Goal: Transaction & Acquisition: Book appointment/travel/reservation

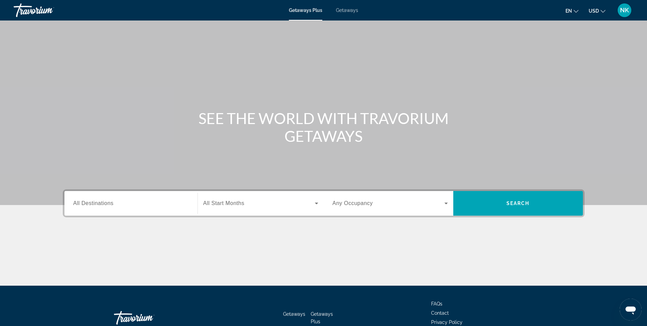
click at [105, 197] on div "Search widget" at bounding box center [130, 202] width 115 height 19
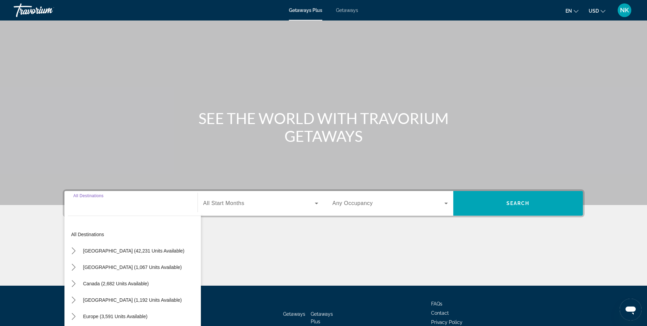
scroll to position [43, 0]
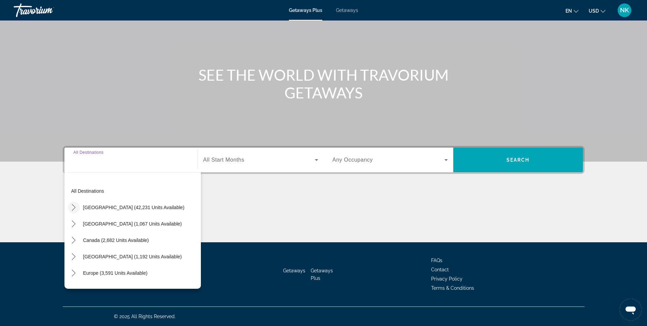
click at [73, 207] on icon "Toggle United States (42,231 units available) submenu" at bounding box center [73, 207] width 7 height 7
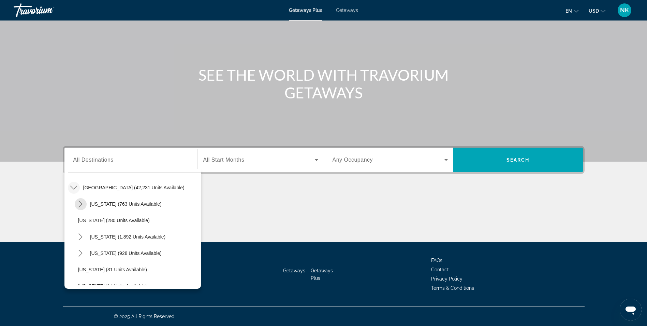
click at [73, 207] on span "Toggle Arizona (763 units available) submenu" at bounding box center [80, 204] width 16 height 16
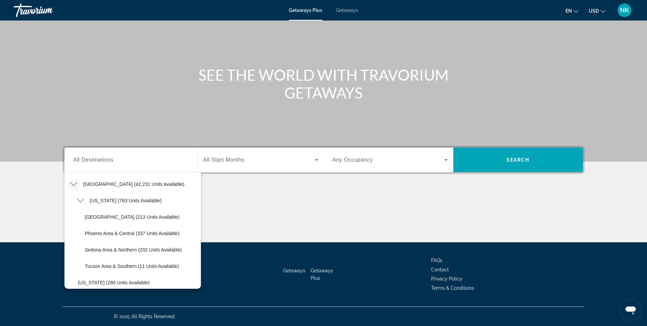
scroll to position [52, 0]
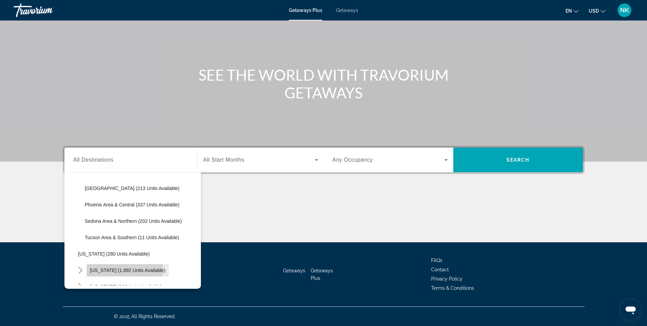
click at [104, 268] on span "[US_STATE] (1,892 units available)" at bounding box center [128, 269] width 76 height 5
type input "**********"
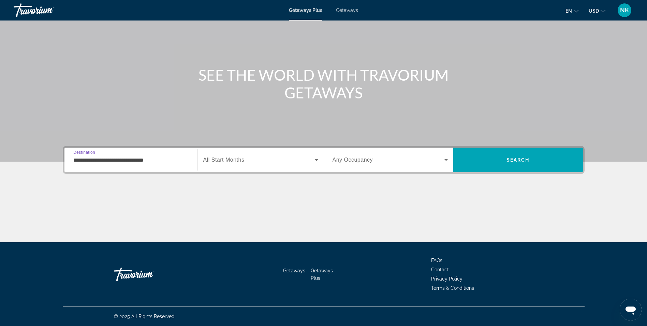
click at [278, 168] on div "Search widget" at bounding box center [260, 159] width 115 height 19
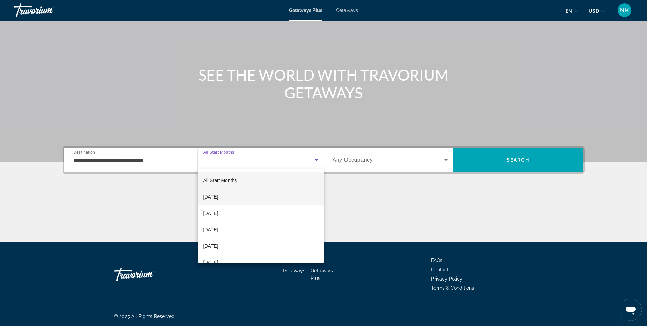
click at [235, 199] on mat-option "[DATE]" at bounding box center [261, 196] width 126 height 16
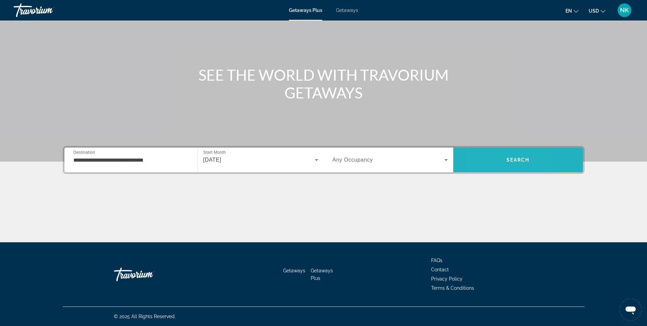
click at [481, 158] on span "Search" at bounding box center [518, 160] width 130 height 16
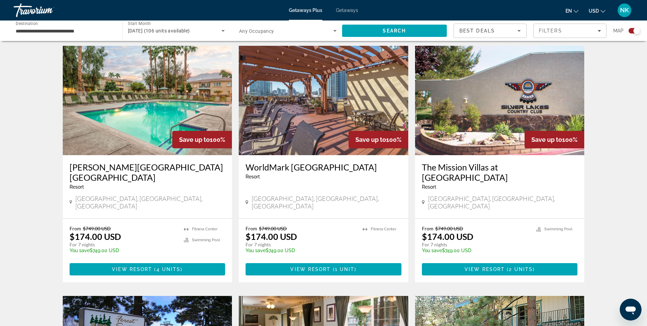
scroll to position [246, 0]
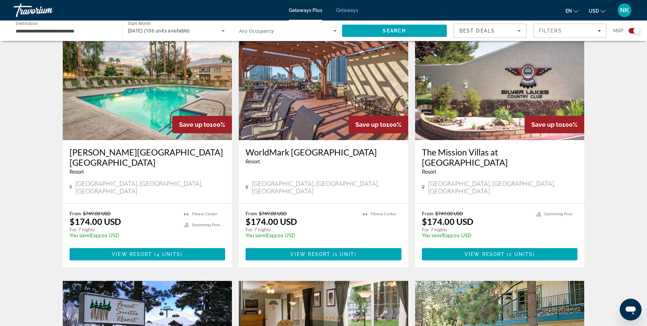
click at [176, 93] on img "Main content" at bounding box center [148, 85] width 170 height 109
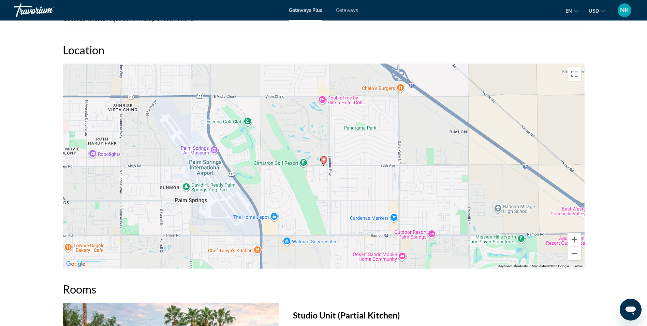
scroll to position [833, 0]
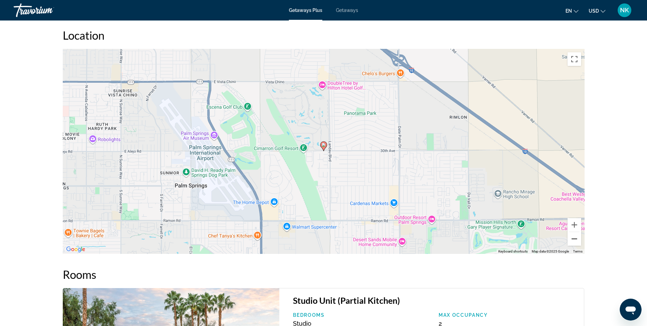
click at [575, 232] on button "Zoom out" at bounding box center [575, 239] width 14 height 14
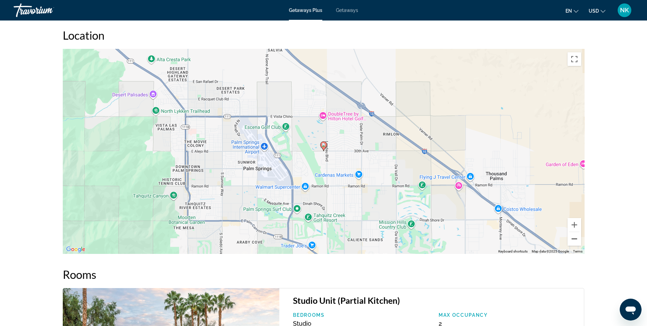
click at [575, 232] on button "Zoom out" at bounding box center [575, 239] width 14 height 14
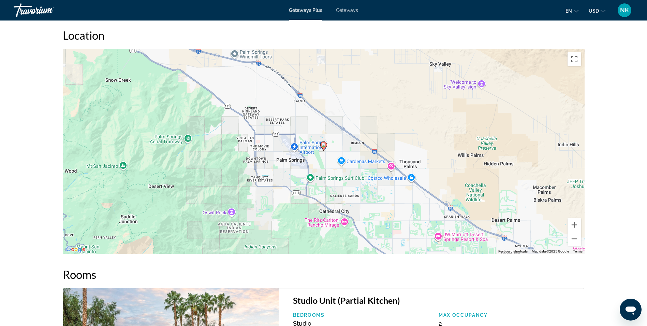
click at [575, 232] on button "Zoom out" at bounding box center [575, 239] width 14 height 14
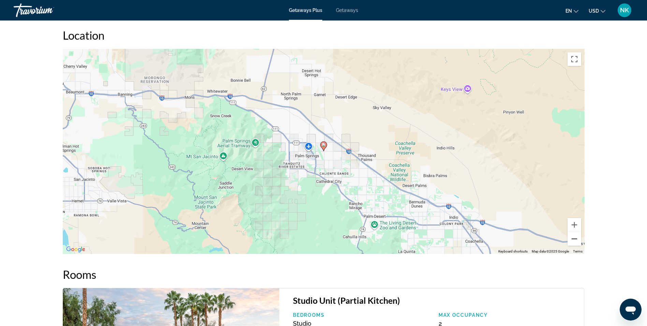
click at [575, 232] on button "Zoom out" at bounding box center [575, 239] width 14 height 14
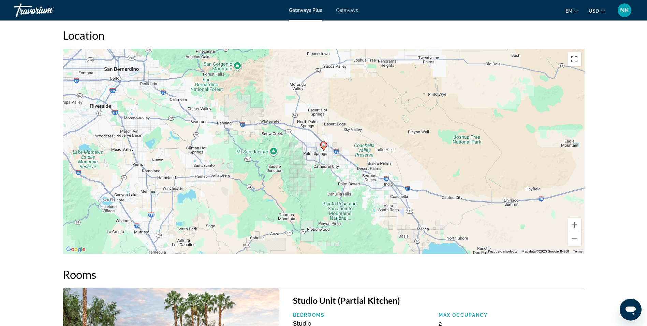
click at [575, 232] on button "Zoom out" at bounding box center [575, 239] width 14 height 14
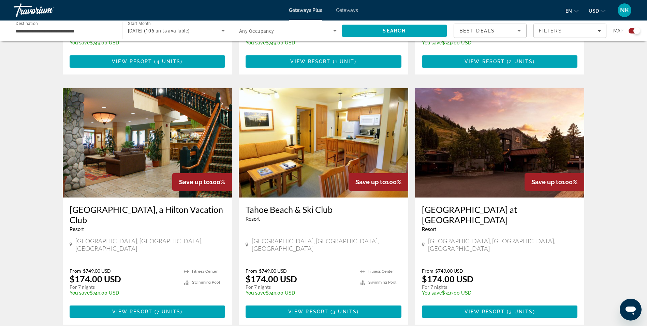
scroll to position [928, 0]
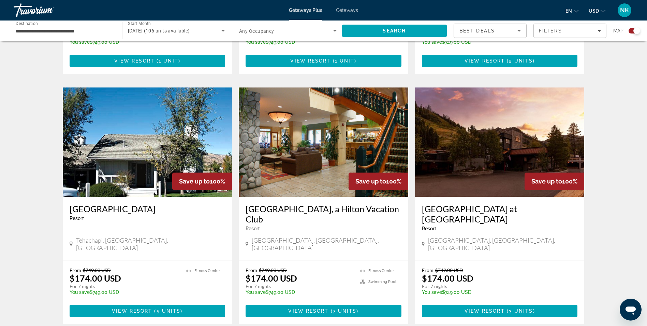
scroll to position [437, 0]
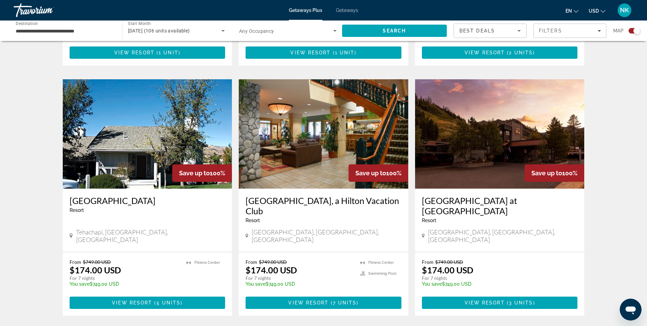
click at [160, 158] on img "Main content" at bounding box center [148, 133] width 170 height 109
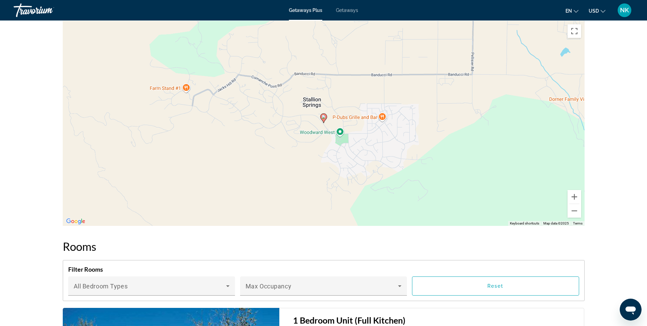
scroll to position [955, 0]
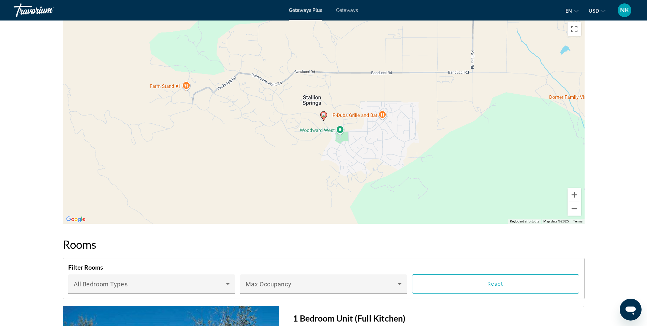
click at [575, 210] on button "Zoom out" at bounding box center [575, 209] width 14 height 14
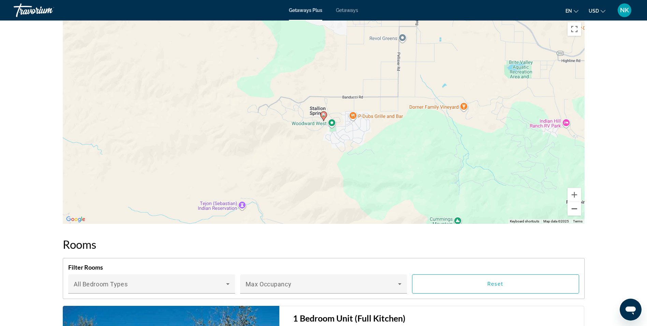
click at [575, 210] on button "Zoom out" at bounding box center [575, 209] width 14 height 14
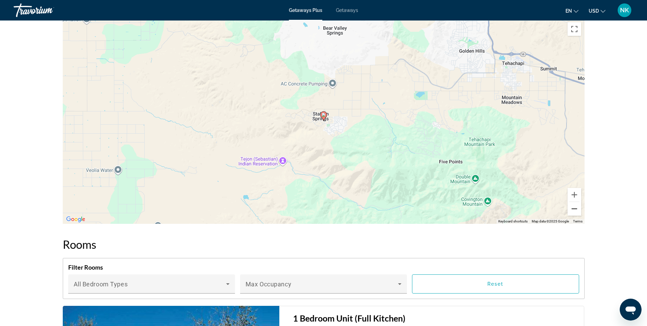
click at [575, 210] on button "Zoom out" at bounding box center [575, 209] width 14 height 14
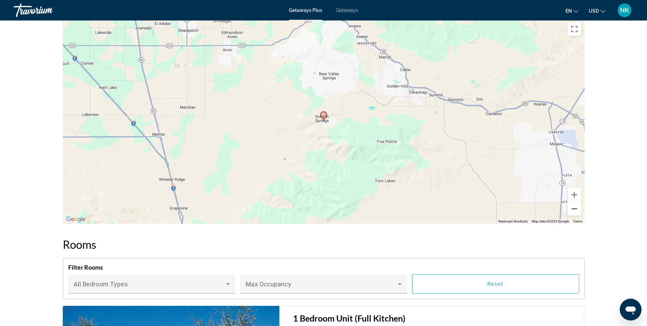
click at [575, 210] on button "Zoom out" at bounding box center [575, 209] width 14 height 14
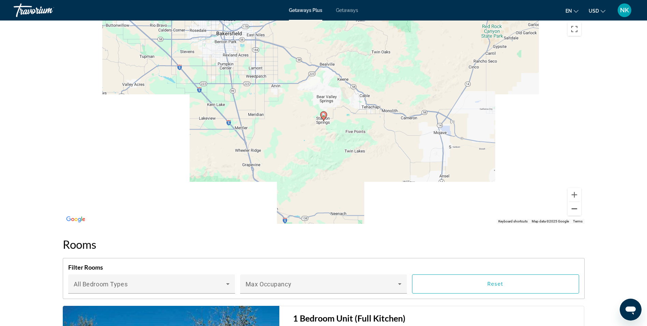
click at [575, 210] on button "Zoom out" at bounding box center [575, 209] width 14 height 14
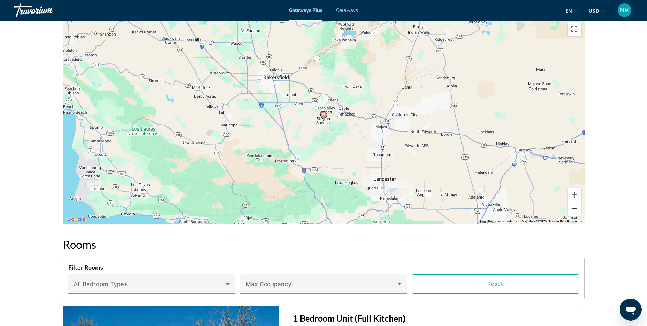
click at [575, 210] on button "Zoom out" at bounding box center [575, 209] width 14 height 14
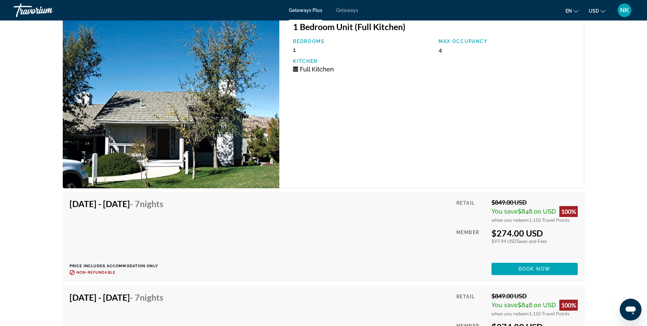
scroll to position [1256, 0]
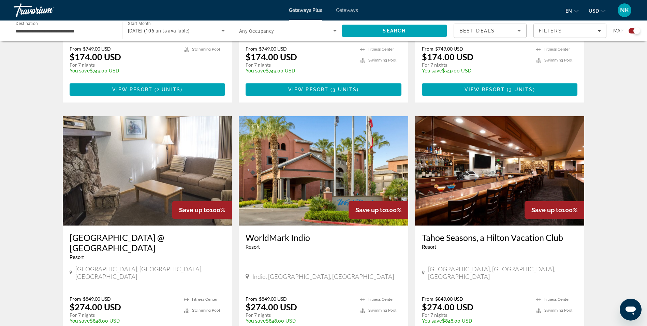
scroll to position [860, 0]
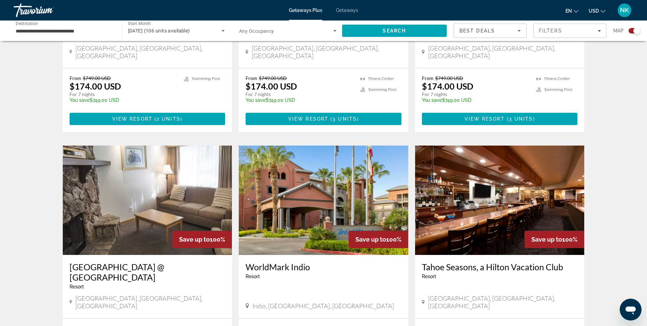
click at [348, 9] on span "Getaways" at bounding box center [347, 10] width 22 height 5
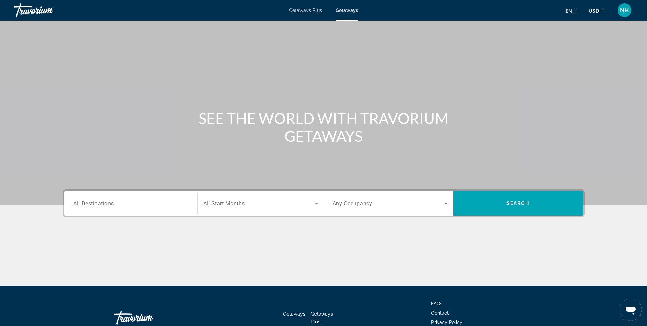
click at [71, 203] on div "Destination All Destinations" at bounding box center [131, 202] width 126 height 19
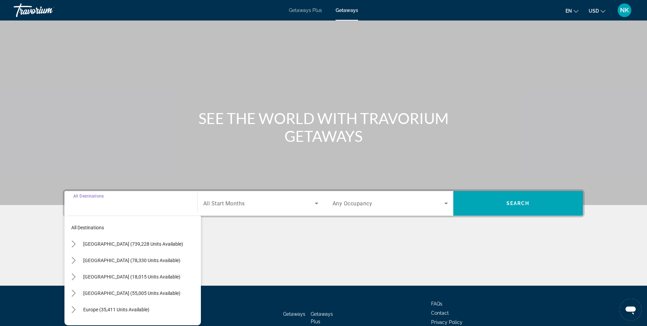
scroll to position [43, 0]
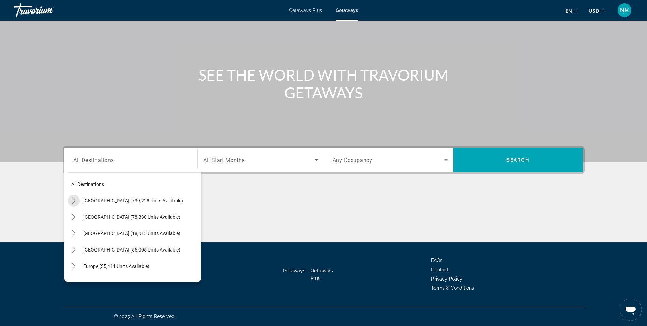
click at [71, 203] on icon "Toggle United States (739,228 units available) submenu" at bounding box center [73, 200] width 7 height 7
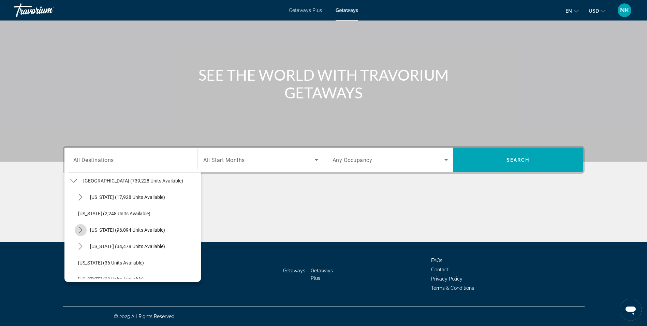
click at [81, 227] on icon "Toggle California (96,094 units available) submenu" at bounding box center [80, 229] width 7 height 7
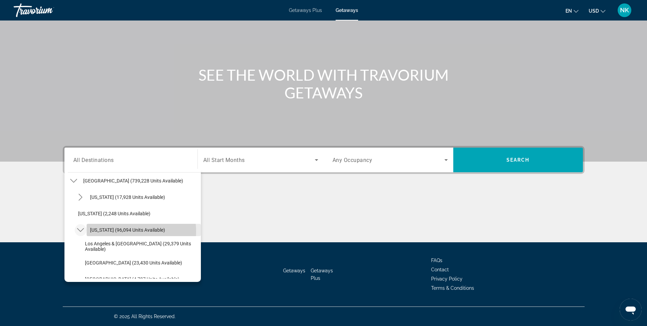
click at [128, 231] on span "[US_STATE] (96,094 units available)" at bounding box center [127, 229] width 75 height 5
type input "**********"
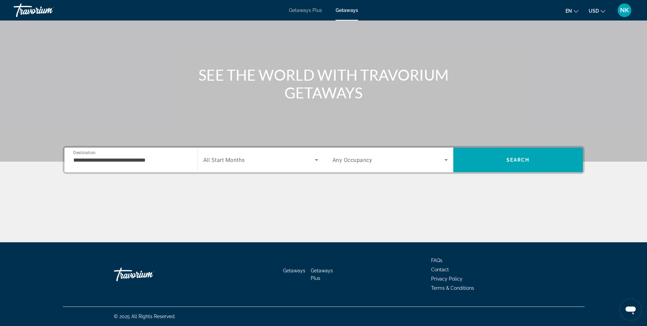
click at [314, 154] on div "Search widget" at bounding box center [260, 159] width 115 height 19
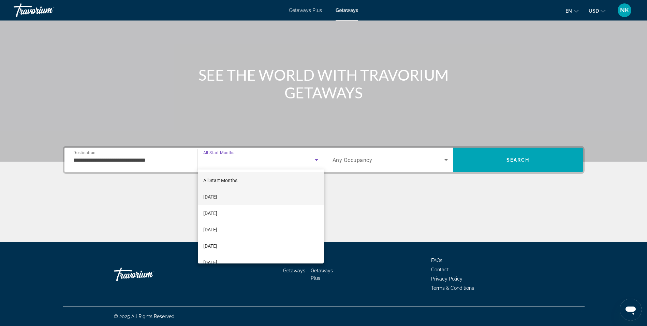
click at [217, 200] on span "[DATE]" at bounding box center [210, 196] width 14 height 8
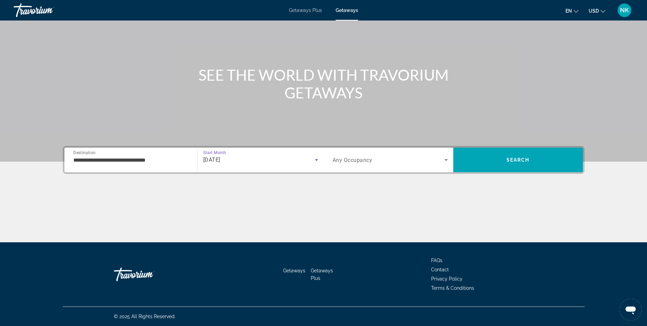
click at [314, 161] on icon "Search widget" at bounding box center [317, 160] width 8 height 8
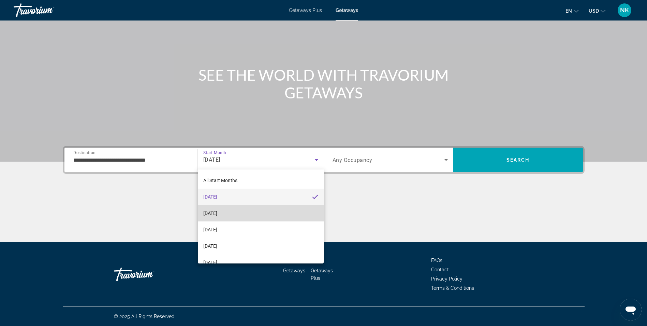
click at [283, 207] on mat-option "[DATE]" at bounding box center [261, 213] width 126 height 16
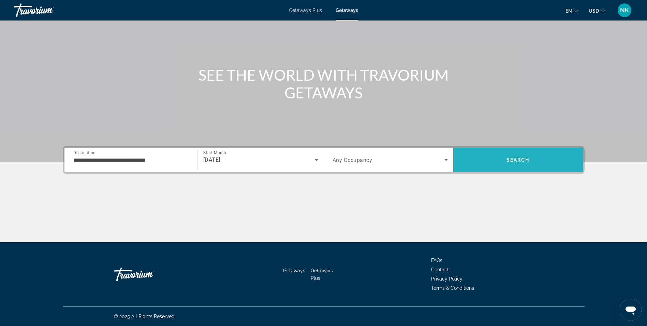
click at [494, 162] on span "Search" at bounding box center [518, 160] width 130 height 16
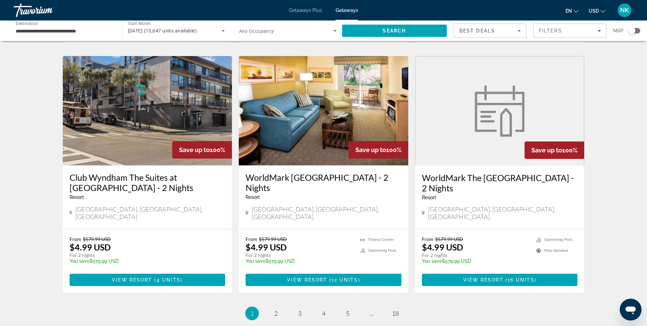
scroll to position [820, 0]
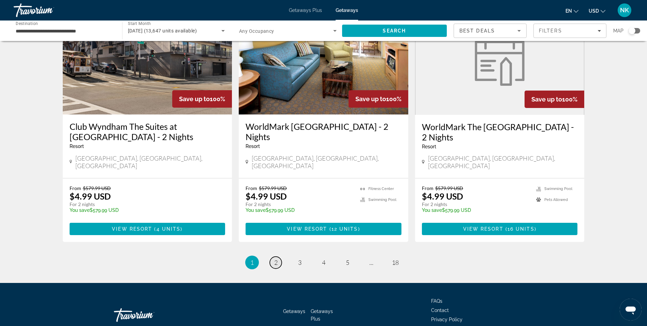
click at [275, 258] on span "2" at bounding box center [275, 262] width 3 height 8
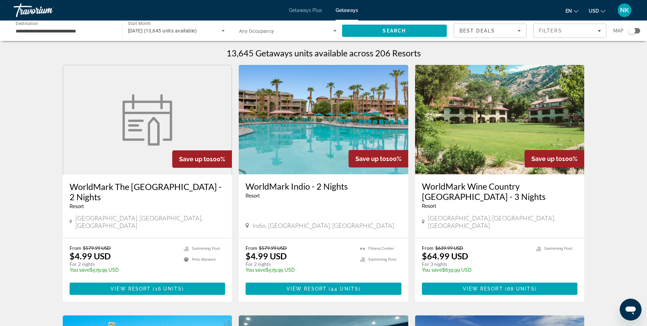
click at [286, 123] on img "Main content" at bounding box center [324, 119] width 170 height 109
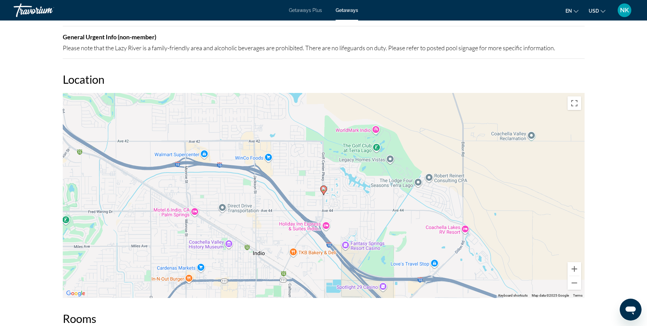
scroll to position [1051, 0]
click at [575, 275] on button "Zoom out" at bounding box center [575, 282] width 14 height 14
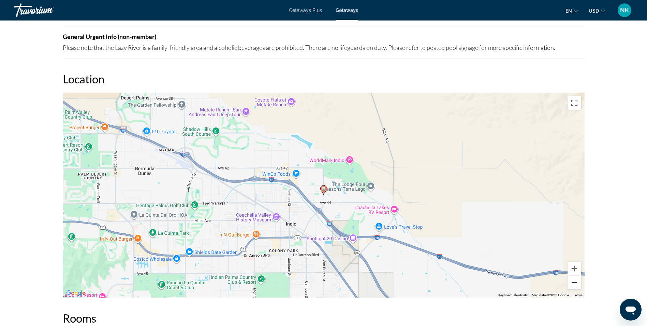
click at [575, 275] on button "Zoom out" at bounding box center [575, 282] width 14 height 14
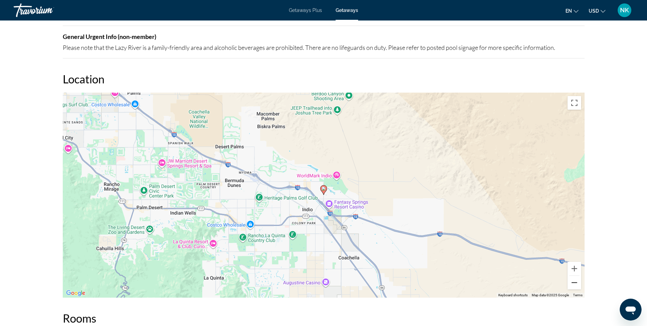
click at [575, 275] on button "Zoom out" at bounding box center [575, 282] width 14 height 14
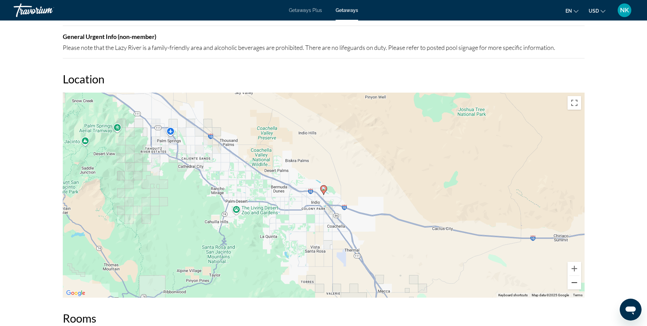
click at [575, 275] on button "Zoom out" at bounding box center [575, 282] width 14 height 14
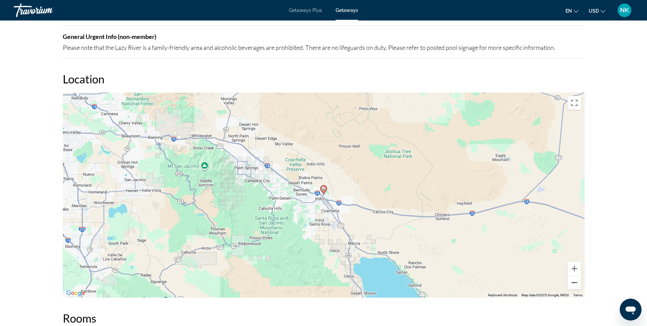
click at [575, 275] on button "Zoom out" at bounding box center [575, 282] width 14 height 14
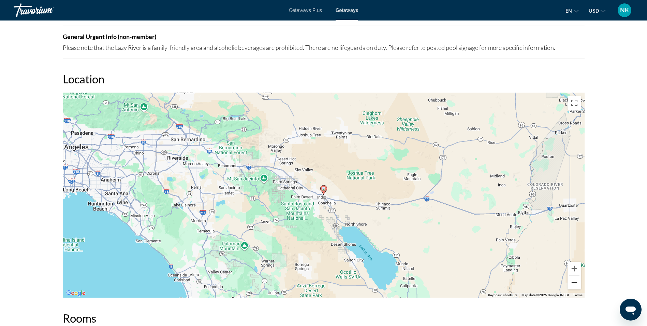
click at [575, 275] on button "Zoom out" at bounding box center [575, 282] width 14 height 14
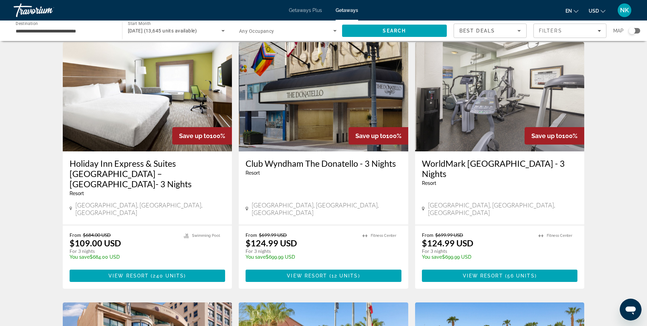
scroll to position [532, 0]
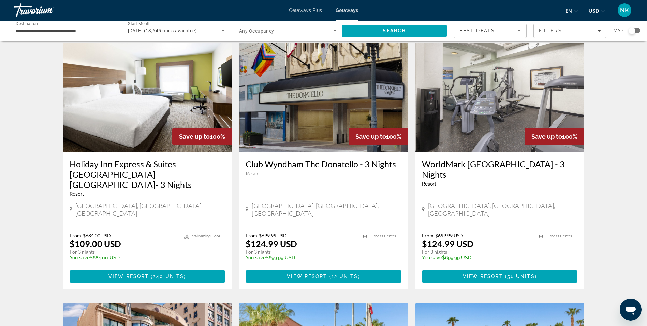
click at [144, 152] on div "Holiday Inn Express & Suites [GEOGRAPHIC_DATA] – [GEOGRAPHIC_DATA]- 3 Nights Re…" at bounding box center [148, 188] width 170 height 73
click at [145, 87] on img "Main content" at bounding box center [148, 97] width 170 height 109
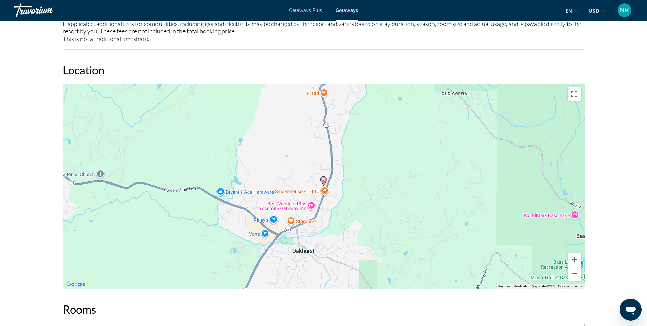
scroll to position [696, 0]
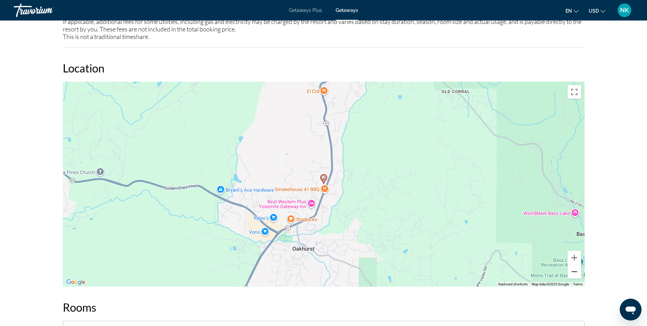
click at [574, 264] on button "Zoom out" at bounding box center [575, 271] width 14 height 14
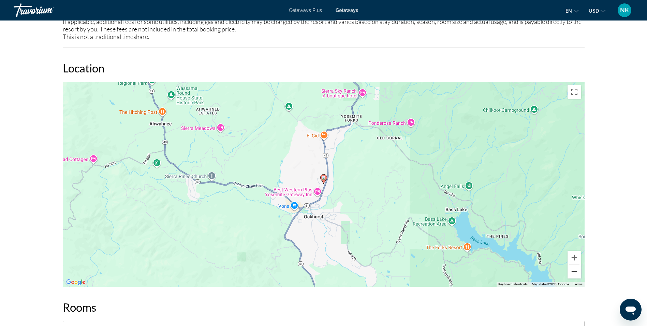
click at [574, 264] on button "Zoom out" at bounding box center [575, 271] width 14 height 14
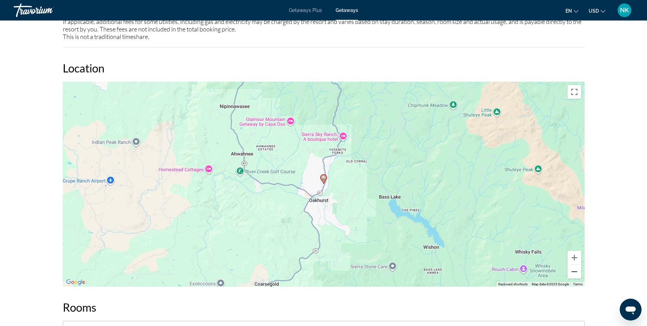
click at [574, 264] on button "Zoom out" at bounding box center [575, 271] width 14 height 14
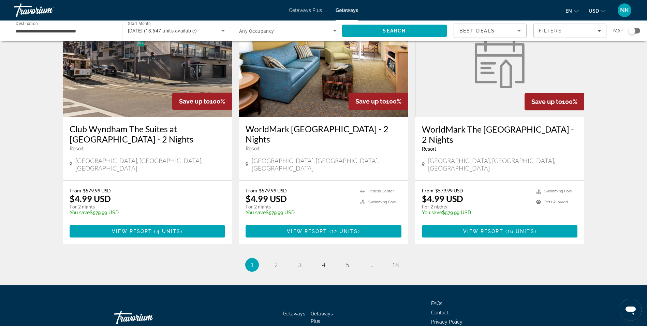
scroll to position [820, 0]
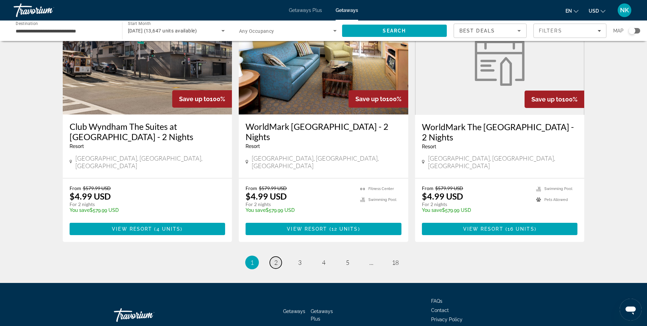
click at [275, 258] on span "2" at bounding box center [275, 262] width 3 height 8
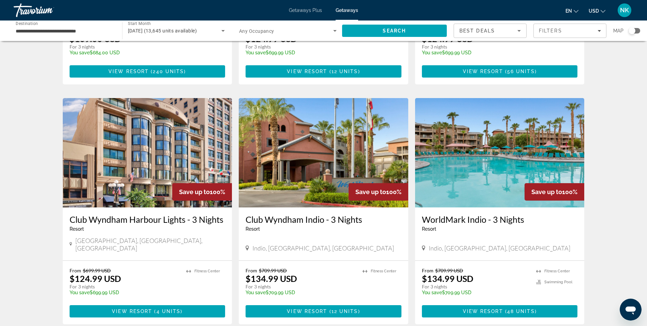
scroll to position [751, 0]
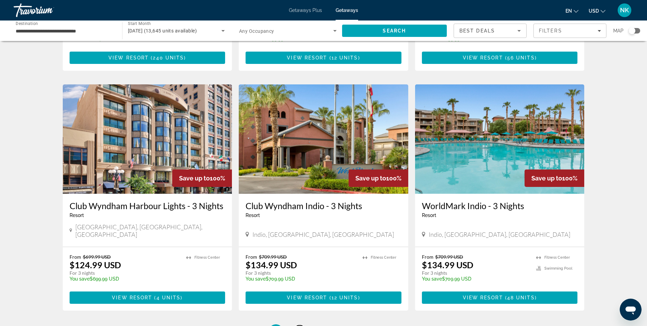
click at [298, 325] on span "3" at bounding box center [299, 331] width 3 height 8
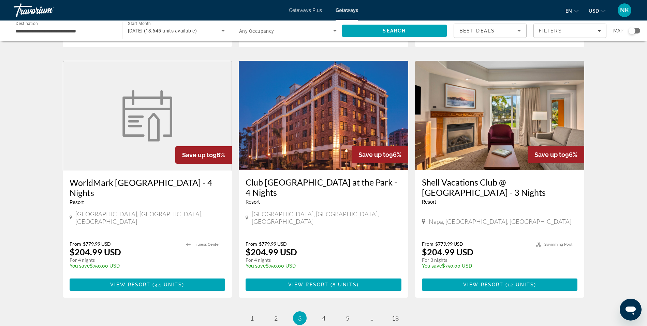
scroll to position [809, 0]
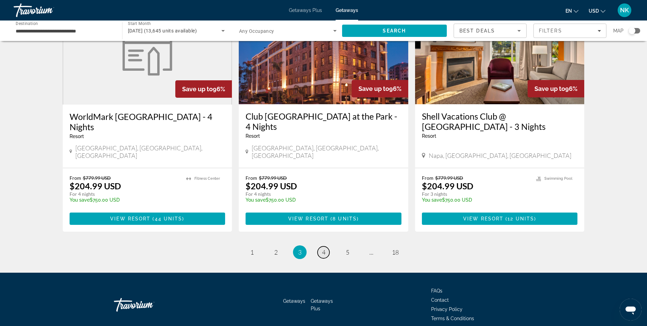
click at [325, 248] on span "4" at bounding box center [323, 252] width 3 height 8
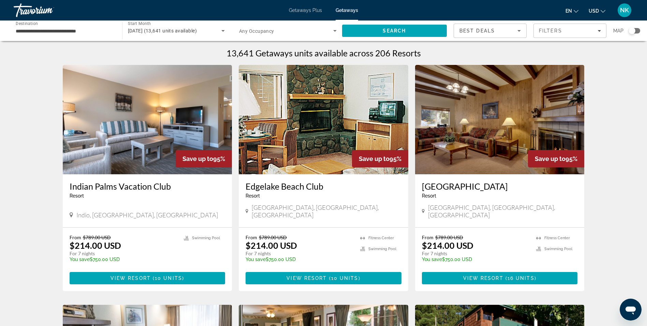
click at [502, 139] on img "Main content" at bounding box center [500, 119] width 170 height 109
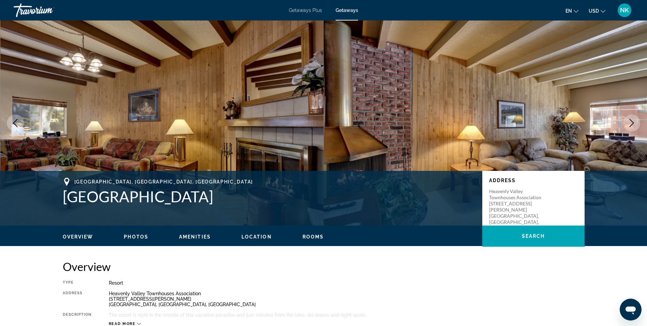
click at [638, 119] on button "Next image" at bounding box center [631, 122] width 17 height 17
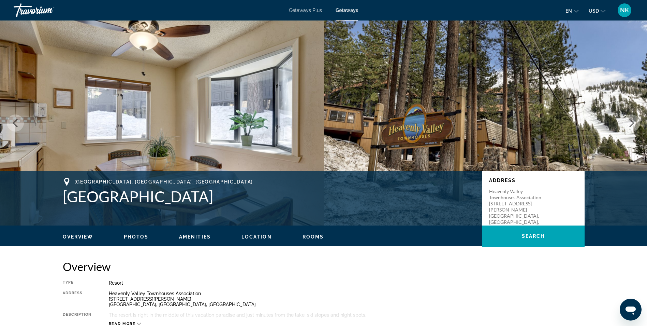
click at [638, 119] on button "Next image" at bounding box center [631, 122] width 17 height 17
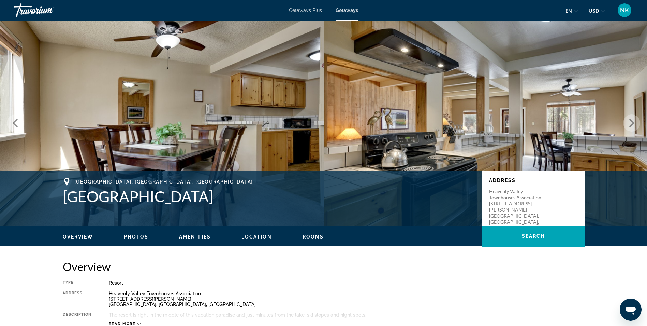
click at [638, 119] on button "Next image" at bounding box center [631, 122] width 17 height 17
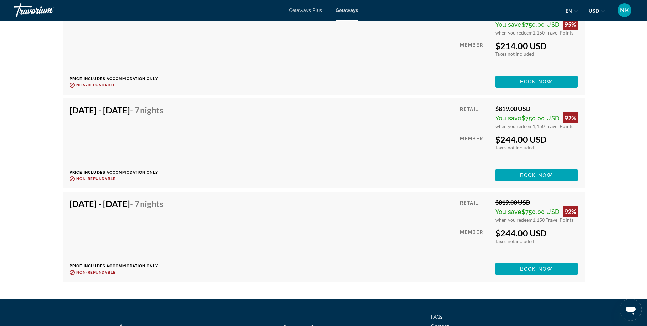
scroll to position [1542, 0]
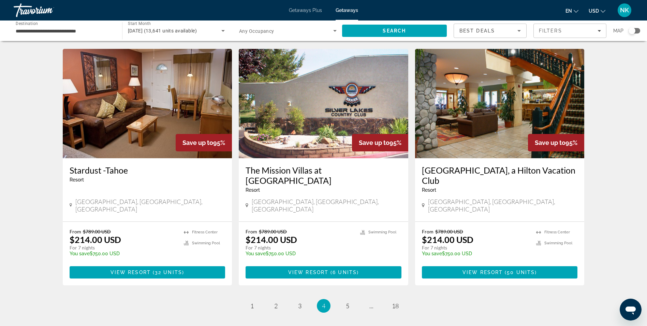
scroll to position [778, 0]
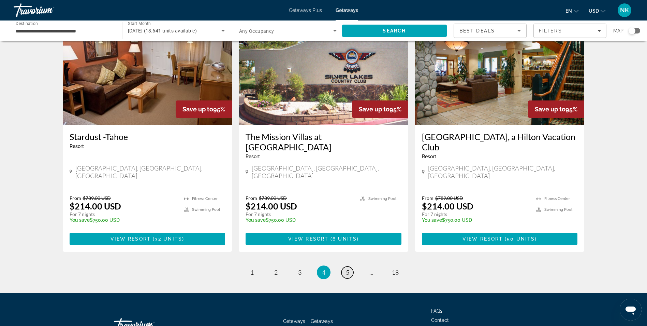
click at [348, 266] on link "page 5" at bounding box center [348, 272] width 12 height 12
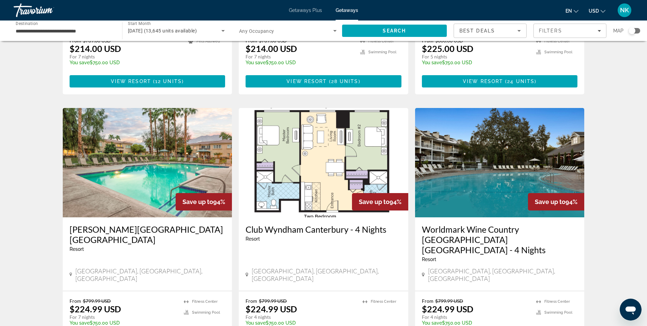
scroll to position [710, 0]
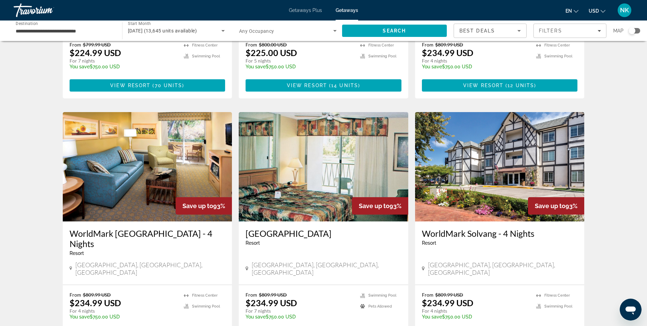
scroll to position [464, 0]
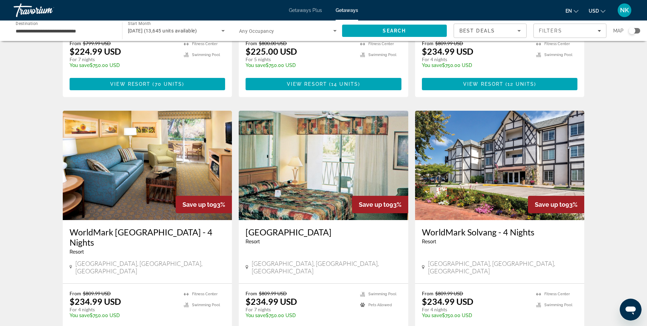
click at [528, 189] on img "Main content" at bounding box center [500, 165] width 170 height 109
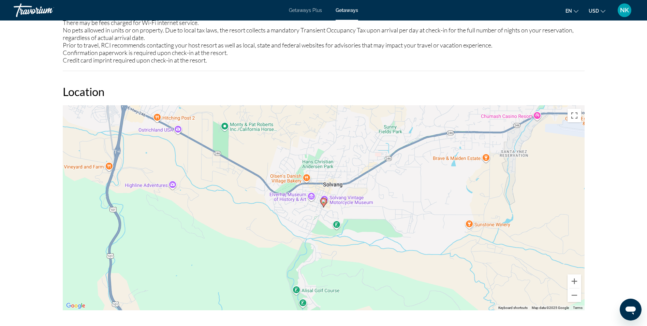
scroll to position [1010, 0]
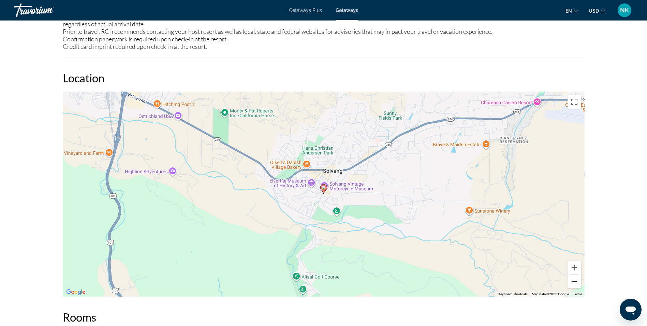
click at [573, 276] on button "Zoom out" at bounding box center [575, 281] width 14 height 14
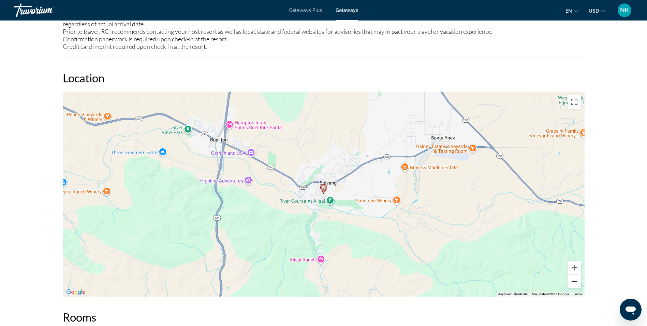
click at [573, 276] on button "Zoom out" at bounding box center [575, 281] width 14 height 14
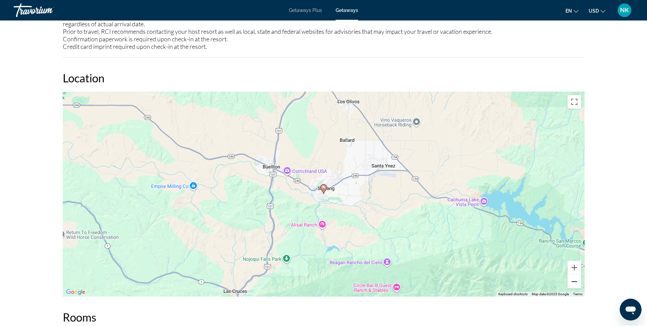
click at [573, 276] on button "Zoom out" at bounding box center [575, 281] width 14 height 14
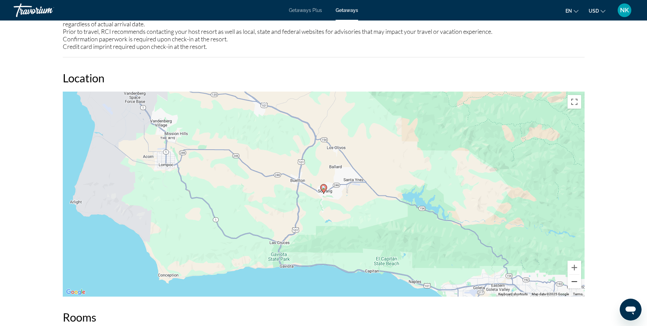
click at [573, 276] on button "Zoom out" at bounding box center [575, 281] width 14 height 14
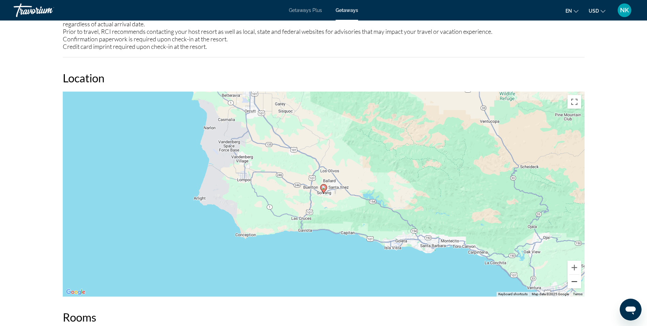
click at [573, 276] on button "Zoom out" at bounding box center [575, 281] width 14 height 14
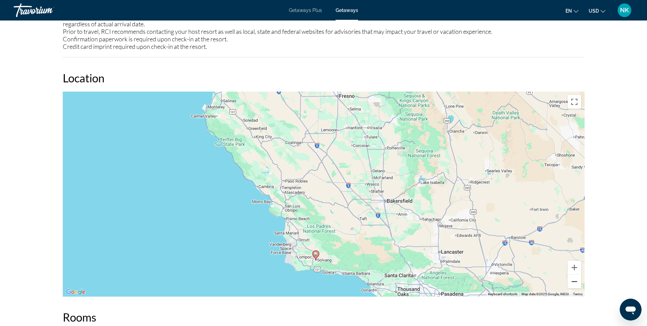
click at [574, 274] on button "Zoom out" at bounding box center [575, 281] width 14 height 14
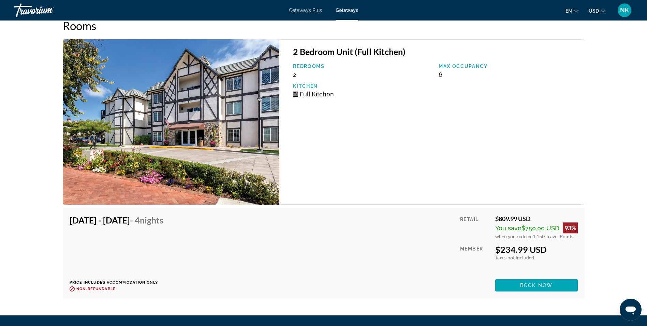
scroll to position [1244, 0]
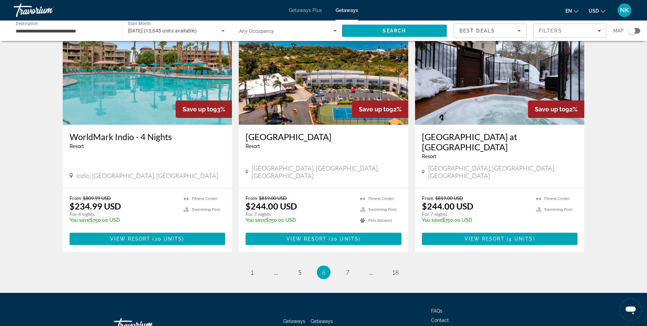
scroll to position [809, 0]
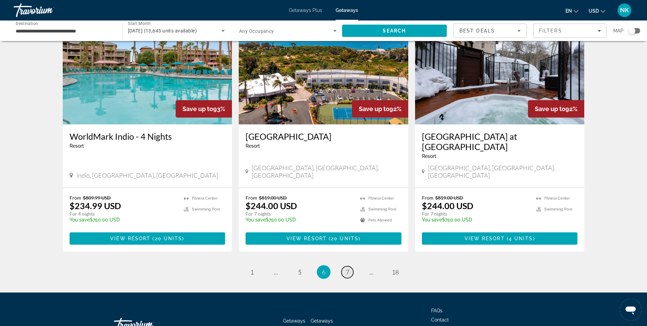
click at [349, 268] on span "7" at bounding box center [347, 272] width 3 height 8
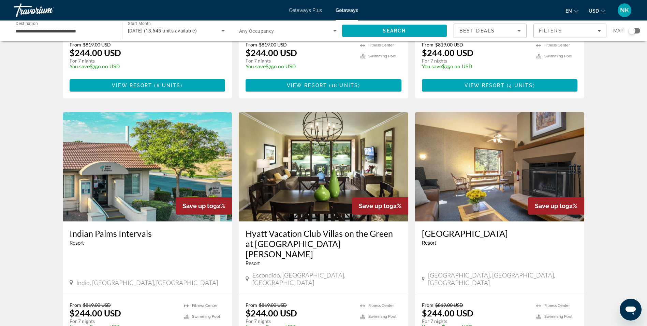
scroll to position [205, 0]
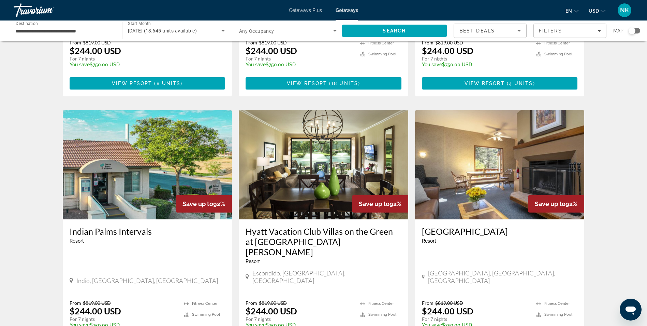
click at [272, 174] on img "Main content" at bounding box center [324, 164] width 170 height 109
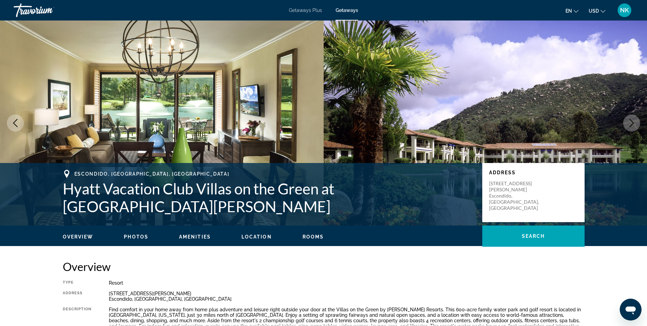
click at [628, 126] on icon "Next image" at bounding box center [632, 123] width 8 height 8
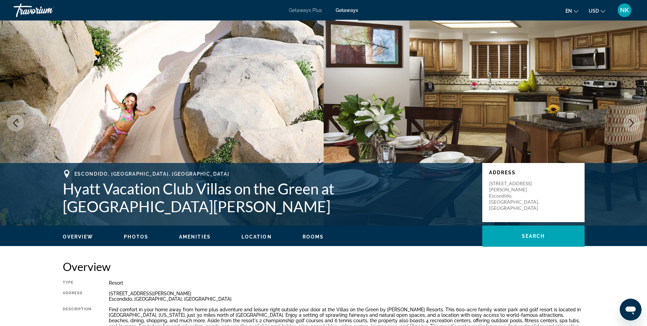
click at [628, 126] on icon "Next image" at bounding box center [632, 123] width 8 height 8
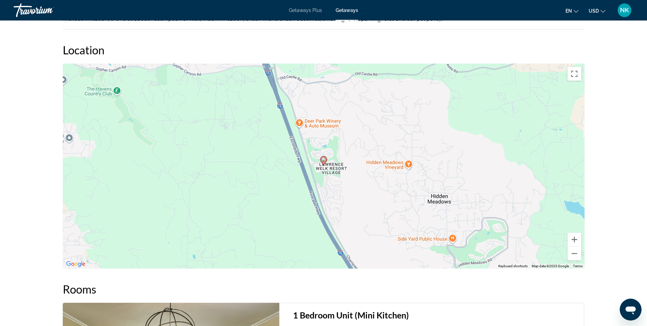
scroll to position [983, 0]
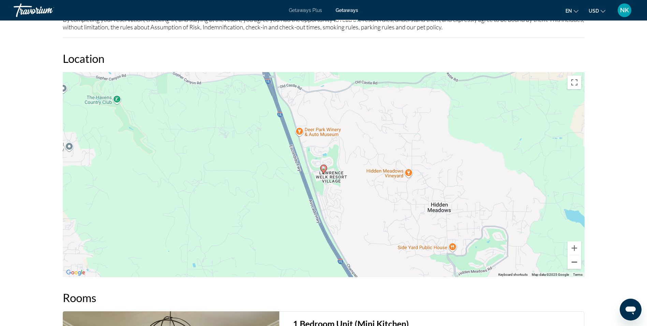
click at [576, 265] on button "Zoom out" at bounding box center [575, 262] width 14 height 14
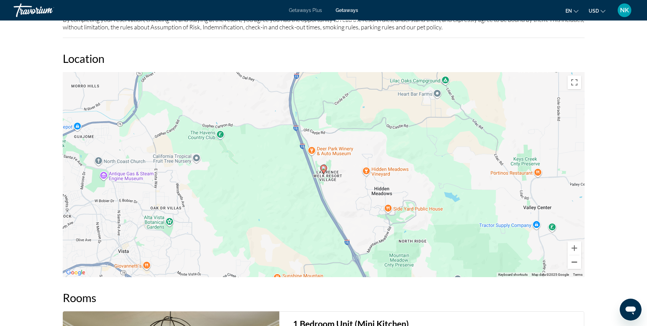
click at [576, 265] on button "Zoom out" at bounding box center [575, 262] width 14 height 14
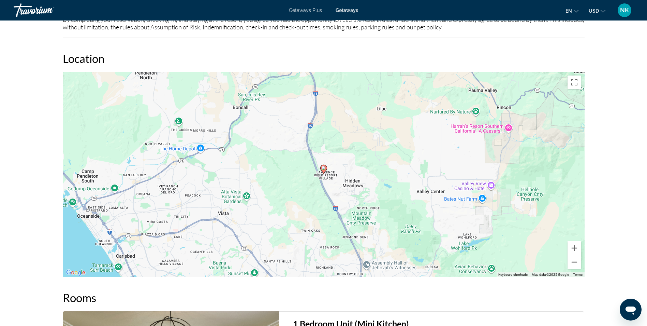
click at [576, 265] on button "Zoom out" at bounding box center [575, 262] width 14 height 14
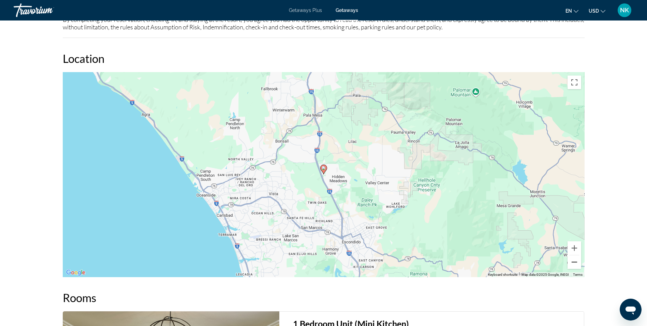
click at [576, 265] on button "Zoom out" at bounding box center [575, 262] width 14 height 14
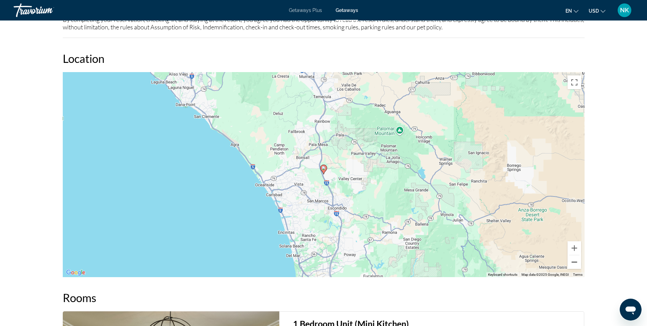
click at [576, 265] on button "Zoom out" at bounding box center [575, 262] width 14 height 14
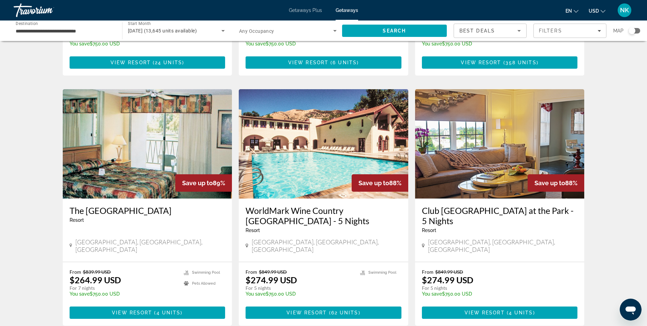
scroll to position [809, 0]
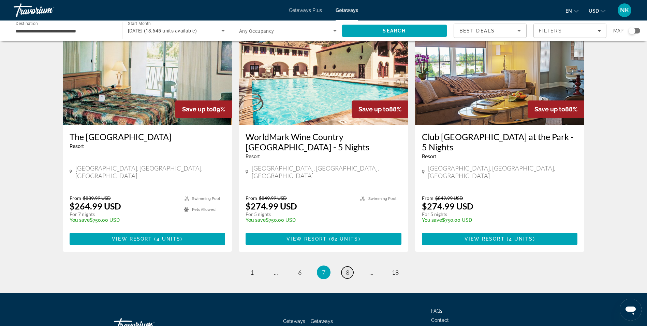
click at [347, 268] on span "8" at bounding box center [347, 272] width 3 height 8
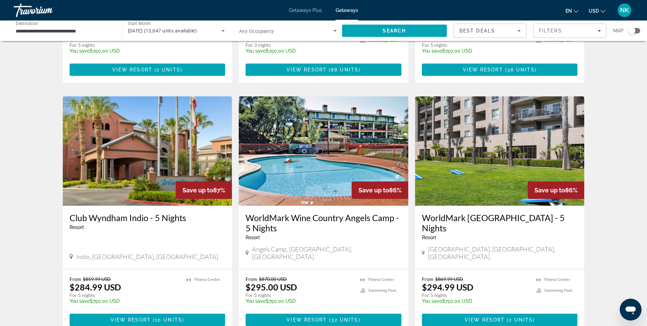
scroll to position [205, 0]
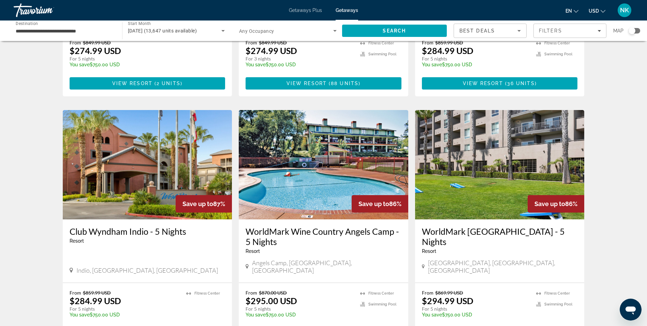
click at [491, 180] on img "Main content" at bounding box center [500, 164] width 170 height 109
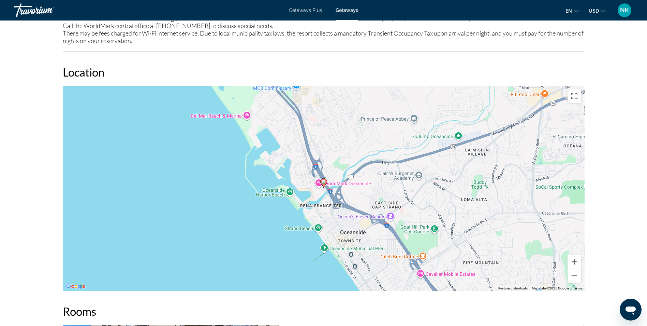
scroll to position [914, 0]
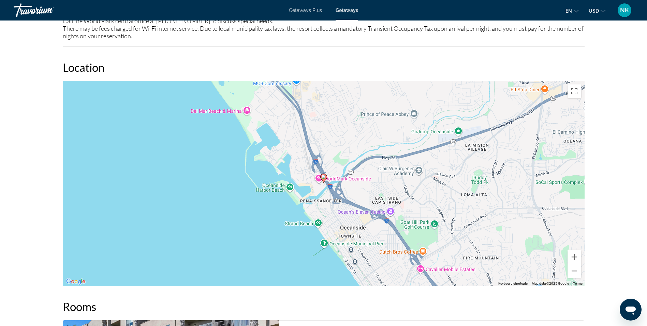
click at [574, 264] on button "Zoom out" at bounding box center [575, 271] width 14 height 14
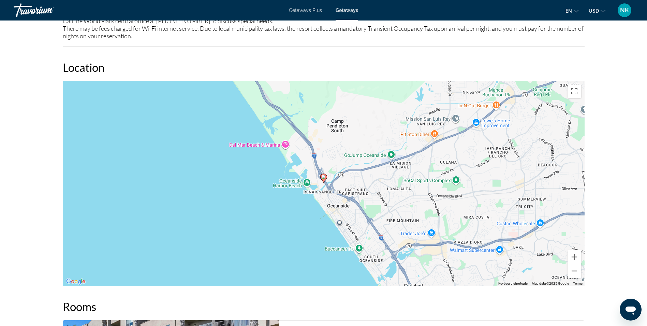
click at [574, 264] on button "Zoom out" at bounding box center [575, 271] width 14 height 14
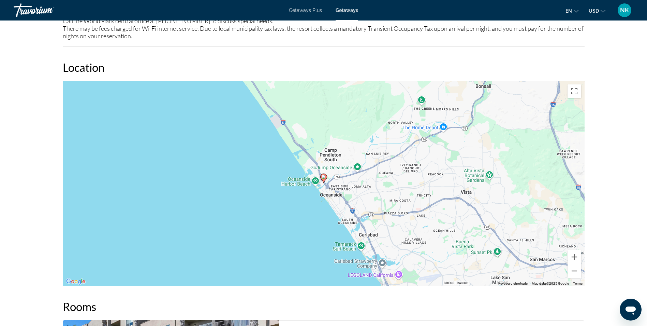
click at [574, 264] on button "Zoom out" at bounding box center [575, 271] width 14 height 14
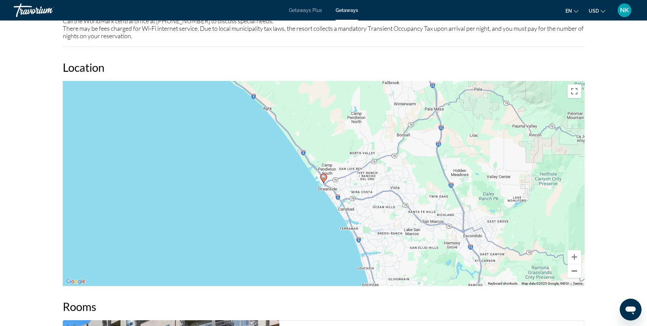
click at [574, 264] on button "Zoom out" at bounding box center [575, 271] width 14 height 14
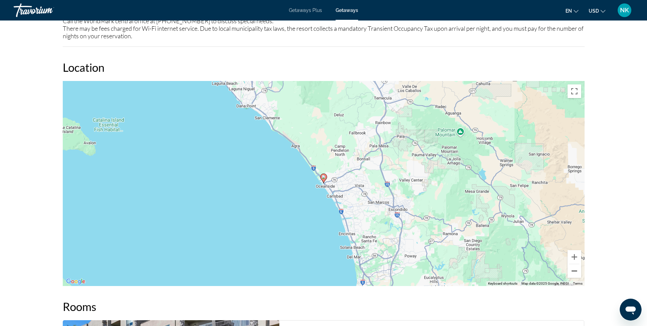
click at [574, 264] on button "Zoom out" at bounding box center [575, 271] width 14 height 14
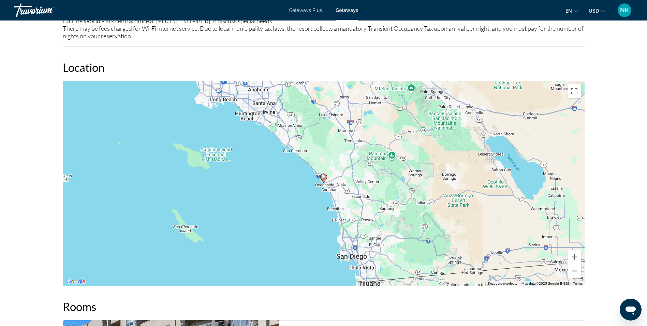
click at [574, 264] on button "Zoom out" at bounding box center [575, 271] width 14 height 14
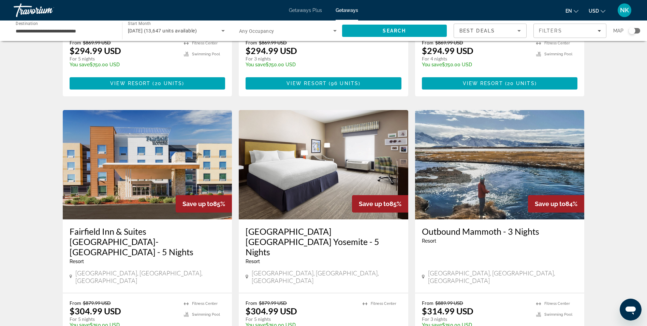
scroll to position [713, 0]
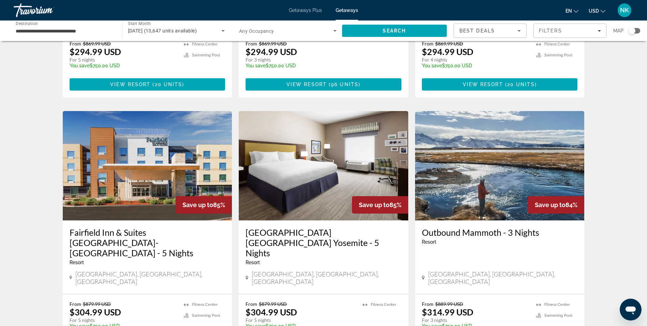
click at [453, 115] on img "Main content" at bounding box center [500, 165] width 170 height 109
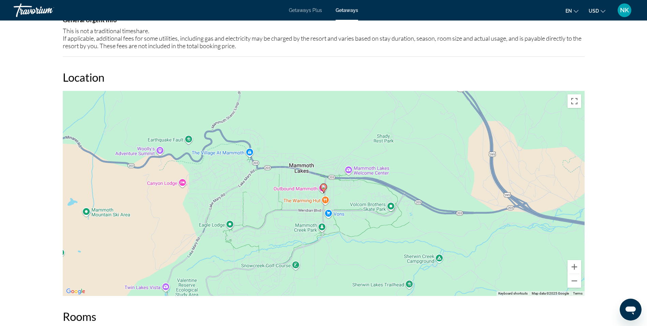
scroll to position [696, 0]
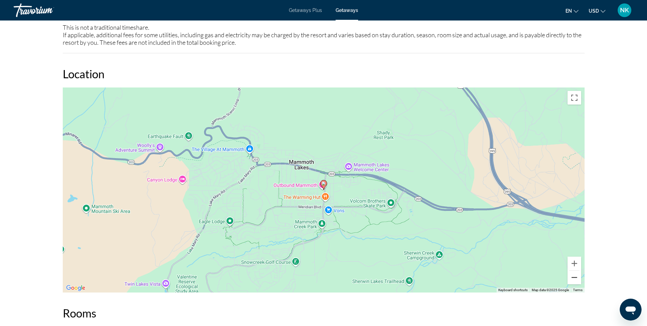
click at [573, 282] on button "Zoom out" at bounding box center [575, 277] width 14 height 14
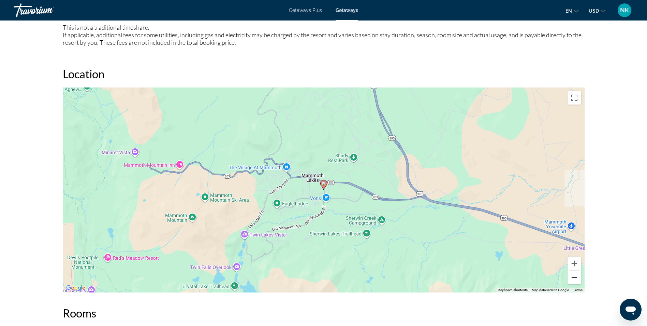
click at [573, 282] on button "Zoom out" at bounding box center [575, 277] width 14 height 14
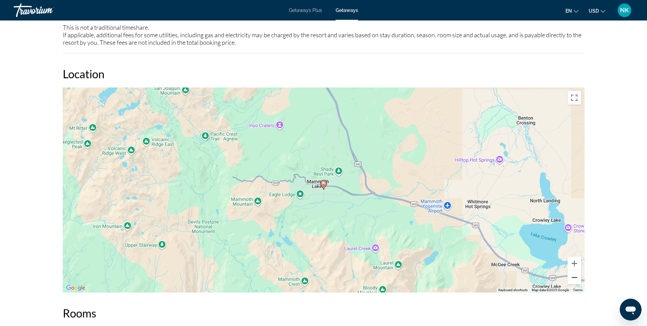
click at [573, 282] on button "Zoom out" at bounding box center [575, 277] width 14 height 14
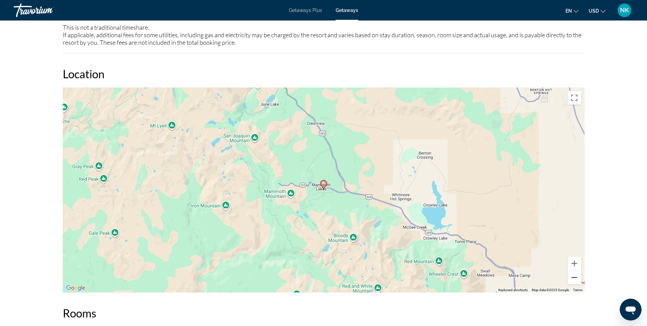
click at [573, 282] on button "Zoom out" at bounding box center [575, 277] width 14 height 14
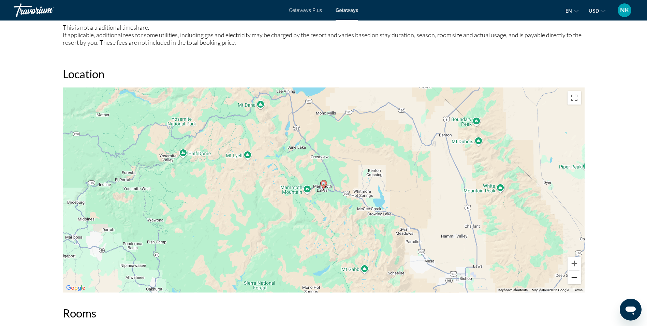
click at [573, 282] on button "Zoom out" at bounding box center [575, 277] width 14 height 14
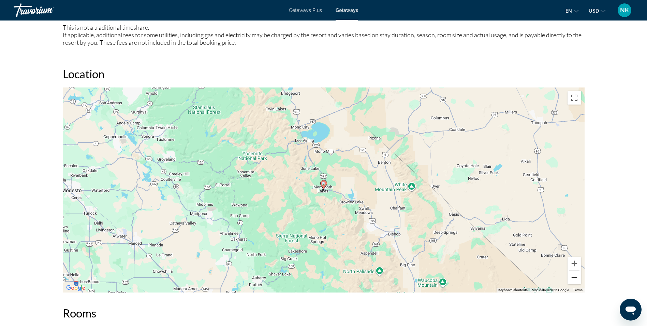
click at [573, 282] on button "Zoom out" at bounding box center [575, 277] width 14 height 14
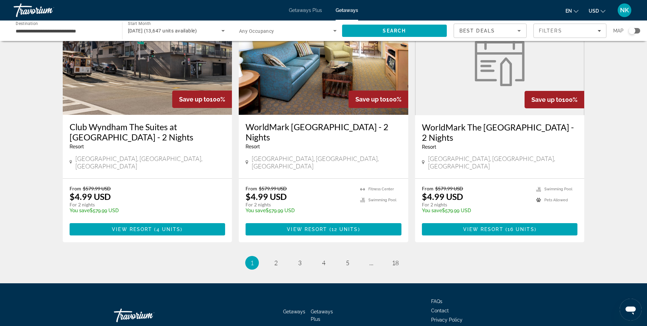
scroll to position [820, 0]
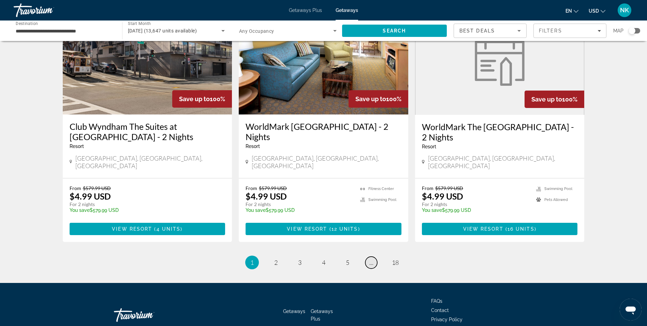
click at [370, 258] on span "..." at bounding box center [372, 262] width 4 height 8
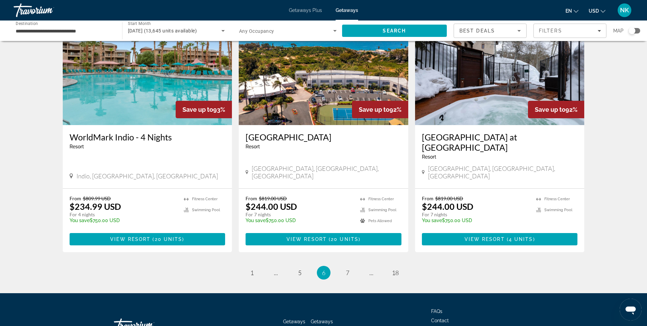
scroll to position [809, 0]
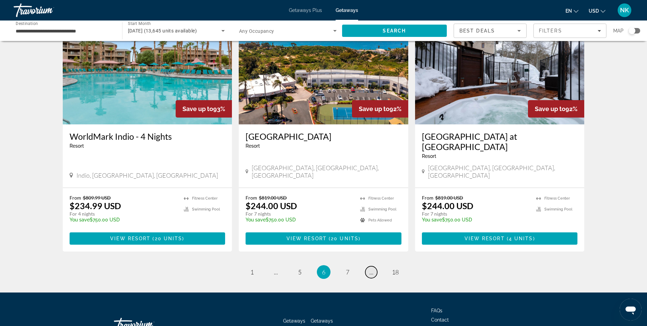
click at [369, 266] on link "page ..." at bounding box center [371, 272] width 12 height 12
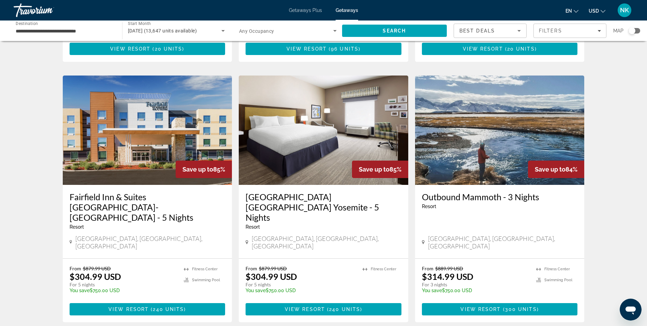
scroll to position [751, 0]
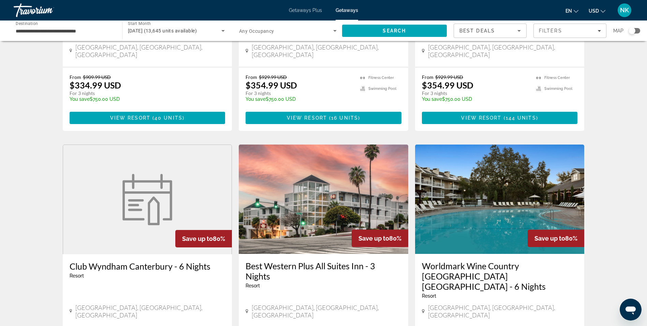
scroll to position [710, 0]
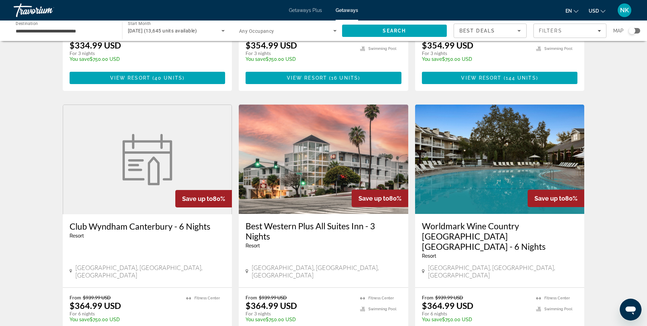
click at [321, 181] on img "Main content" at bounding box center [324, 158] width 170 height 109
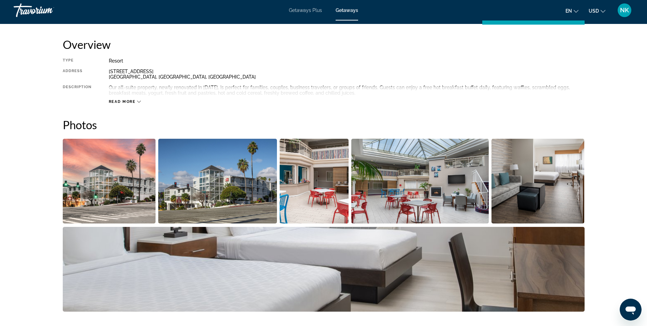
scroll to position [223, 0]
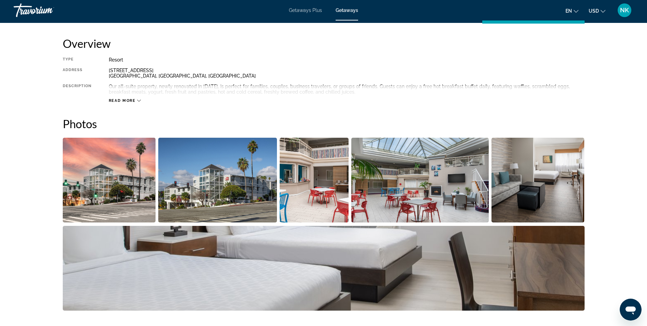
click at [139, 100] on icon "Main content" at bounding box center [139, 101] width 4 height 4
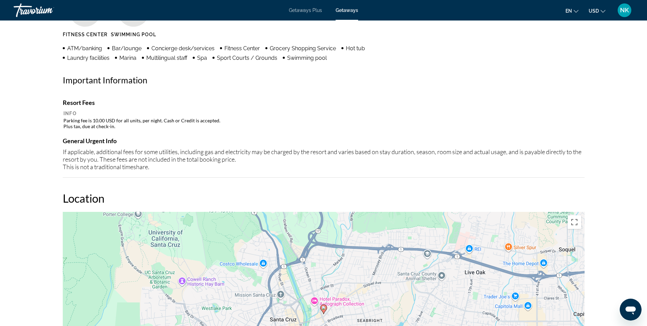
scroll to position [605, 0]
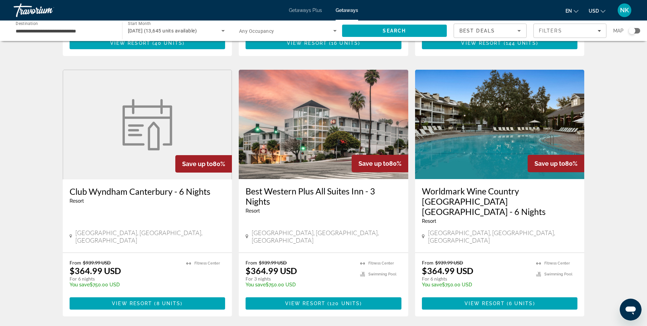
scroll to position [792, 0]
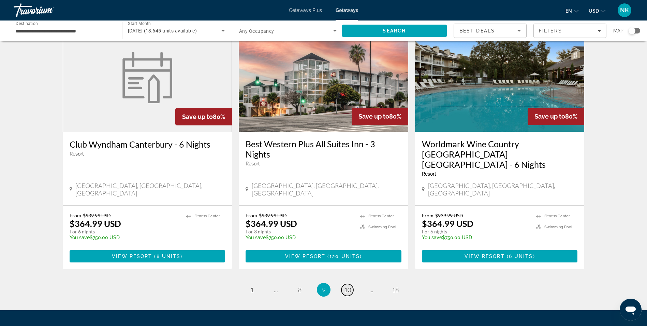
click at [343, 284] on link "page 10" at bounding box center [348, 290] width 12 height 12
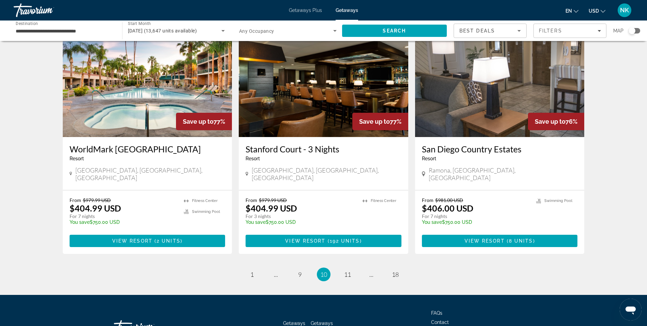
scroll to position [785, 0]
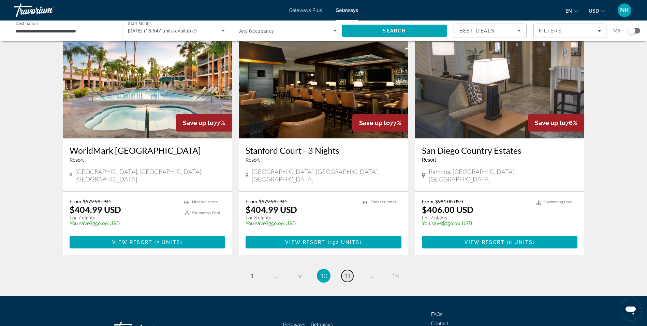
click at [345, 272] on span "11" at bounding box center [347, 276] width 7 height 8
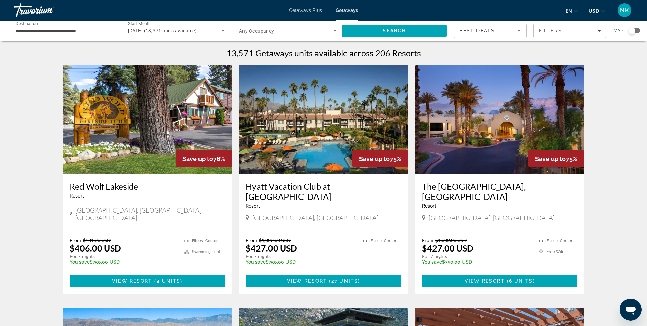
click at [467, 155] on img "Main content" at bounding box center [500, 119] width 170 height 109
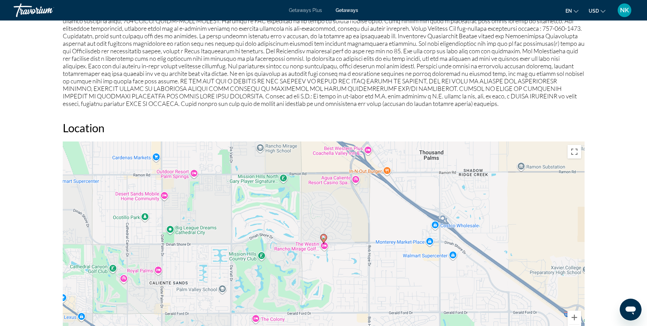
scroll to position [792, 0]
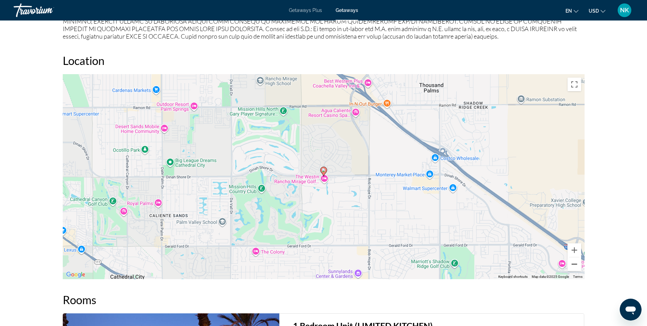
click at [575, 257] on button "Zoom out" at bounding box center [575, 264] width 14 height 14
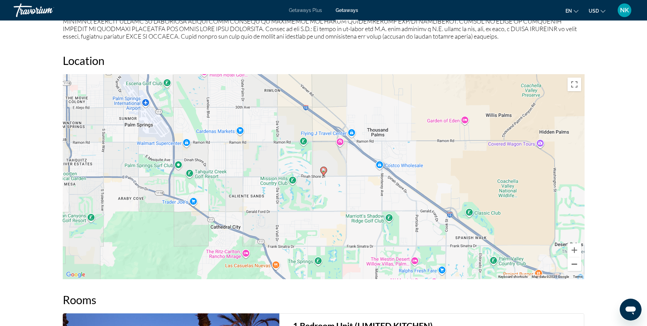
click at [575, 257] on button "Zoom out" at bounding box center [575, 264] width 14 height 14
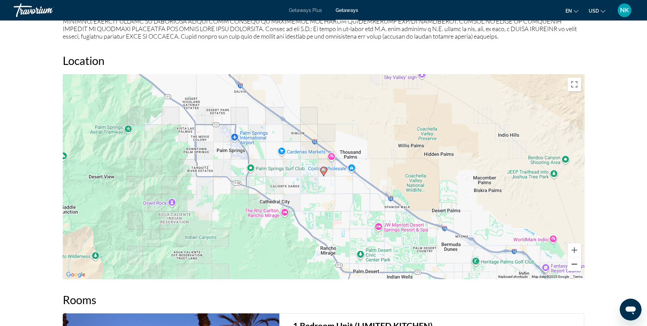
click at [575, 257] on button "Zoom out" at bounding box center [575, 264] width 14 height 14
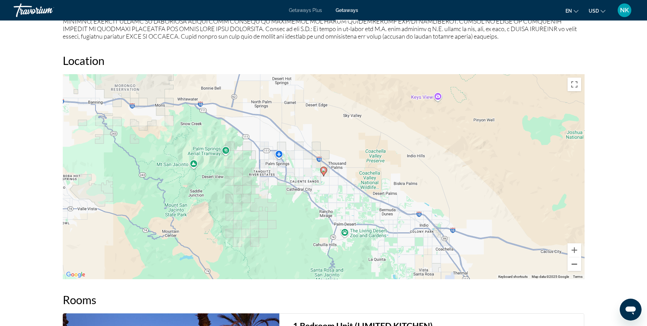
click at [575, 257] on button "Zoom out" at bounding box center [575, 264] width 14 height 14
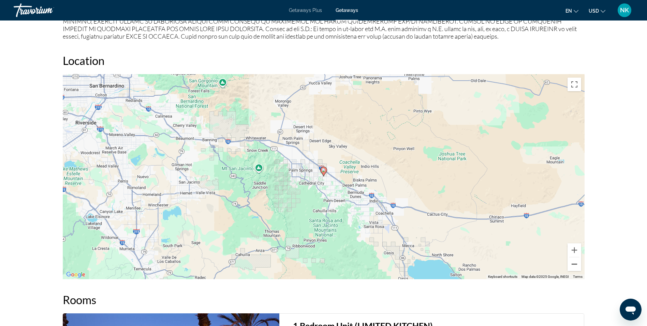
click at [575, 257] on button "Zoom out" at bounding box center [575, 264] width 14 height 14
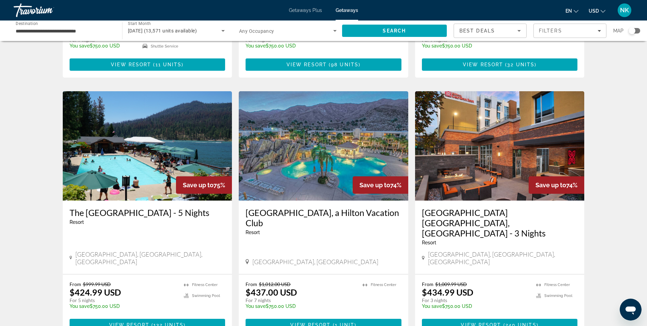
scroll to position [478, 0]
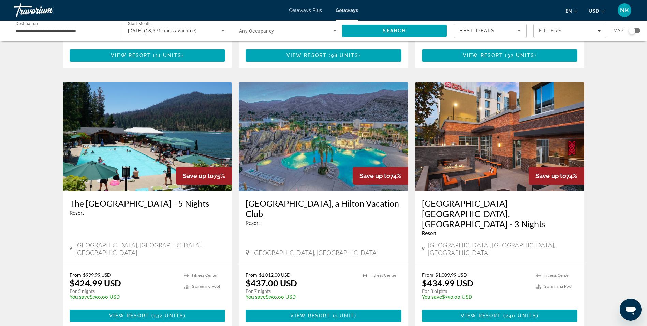
click at [513, 110] on img "Main content" at bounding box center [500, 136] width 170 height 109
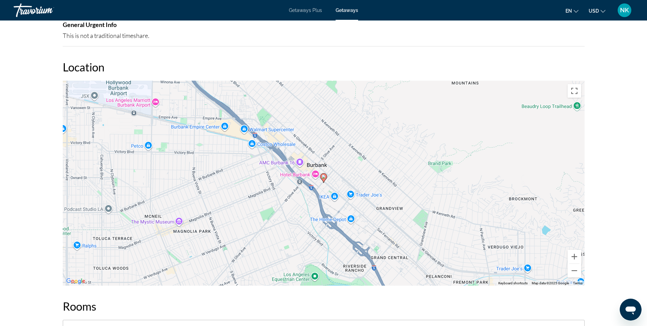
scroll to position [696, 0]
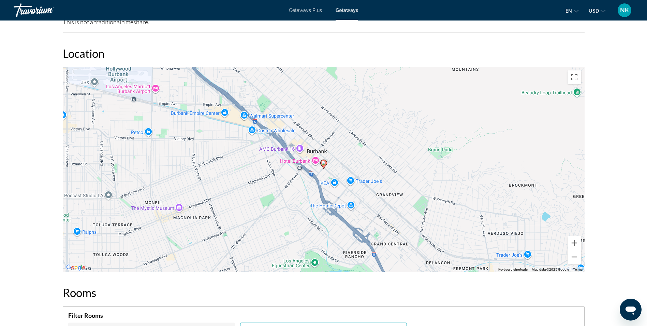
click at [575, 257] on button "Zoom out" at bounding box center [575, 257] width 14 height 14
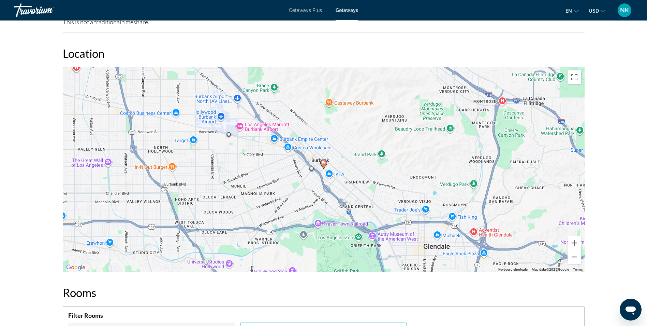
click at [575, 257] on button "Zoom out" at bounding box center [575, 257] width 14 height 14
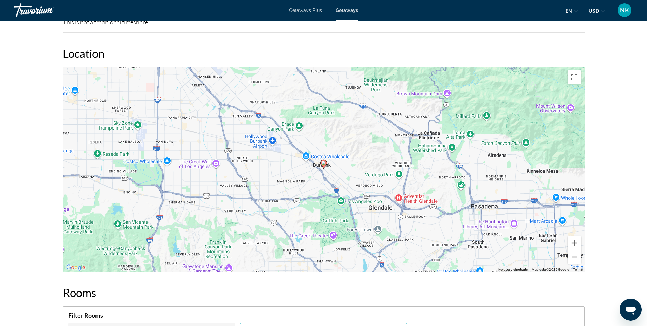
click at [575, 257] on button "Zoom out" at bounding box center [575, 257] width 14 height 14
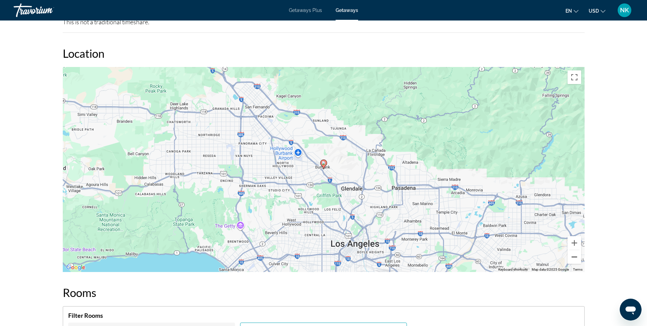
click at [575, 257] on button "Zoom out" at bounding box center [575, 257] width 14 height 14
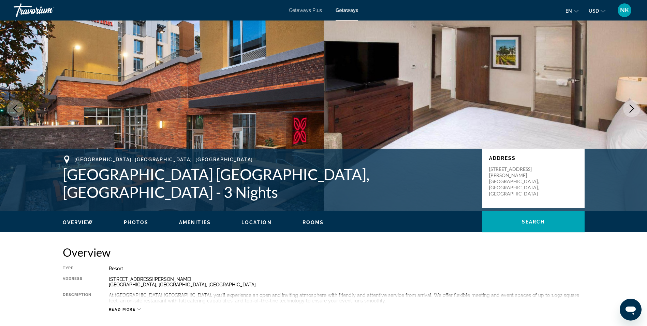
scroll to position [14, 0]
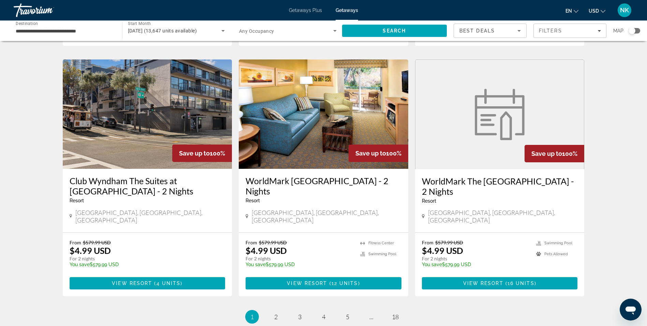
scroll to position [820, 0]
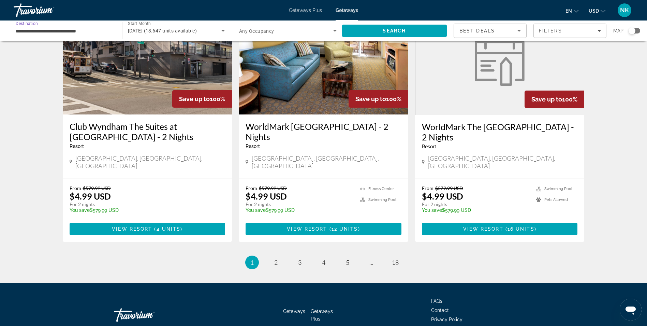
click at [65, 31] on input "**********" at bounding box center [65, 31] width 98 height 8
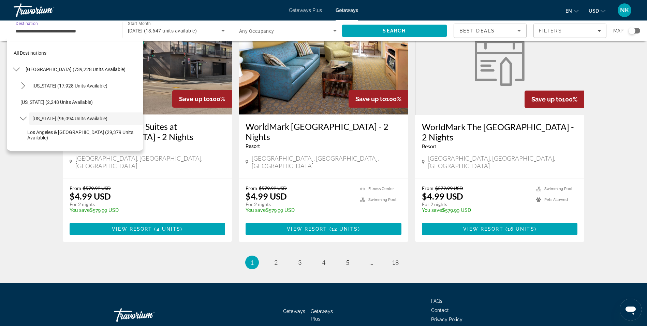
scroll to position [24, 0]
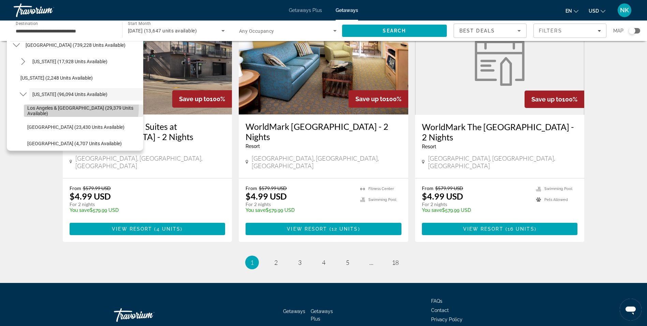
click at [56, 106] on span "Select destination: Los Angeles & Anaheim (29,379 units available)" at bounding box center [83, 110] width 119 height 16
type input "**********"
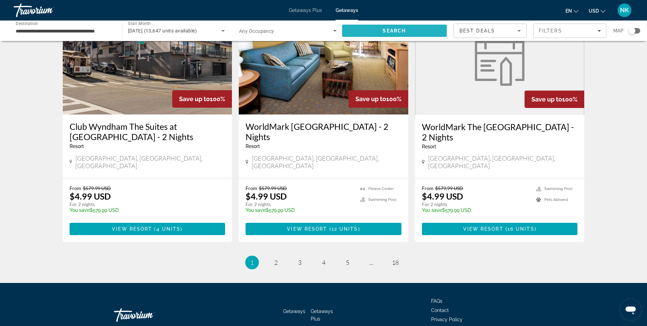
click at [377, 34] on span "Search" at bounding box center [394, 31] width 105 height 16
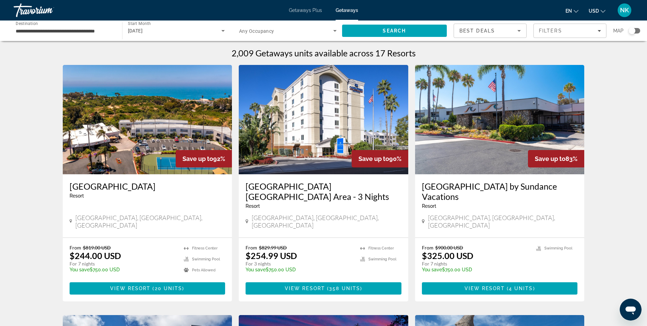
click at [383, 128] on img "Main content" at bounding box center [324, 119] width 170 height 109
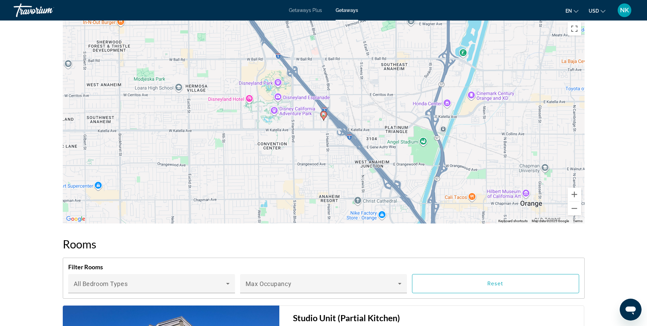
scroll to position [737, 0]
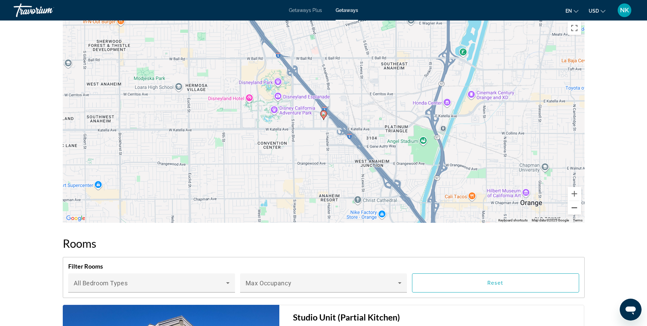
click at [574, 211] on button "Zoom out" at bounding box center [575, 208] width 14 height 14
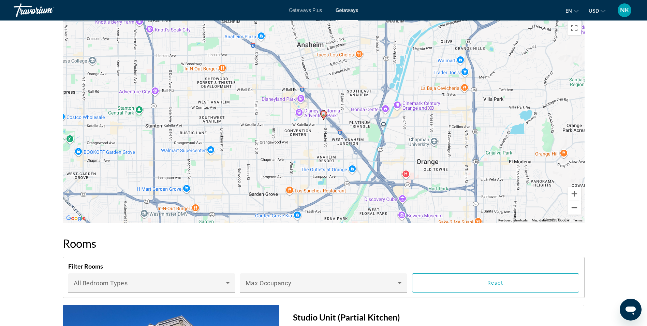
click at [574, 211] on button "Zoom out" at bounding box center [575, 208] width 14 height 14
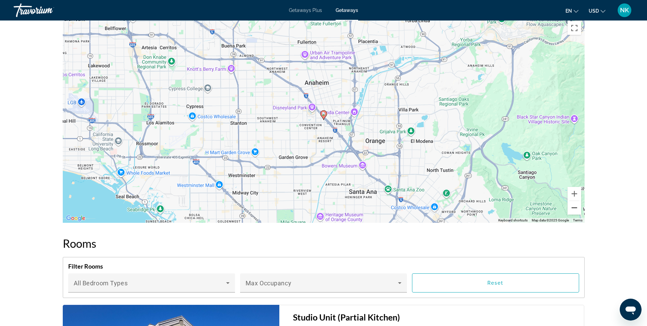
click at [574, 211] on button "Zoom out" at bounding box center [575, 208] width 14 height 14
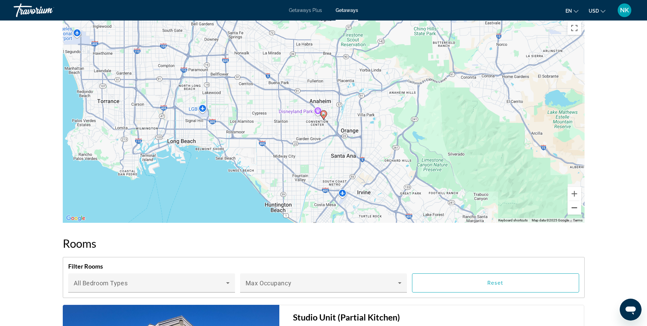
click at [574, 211] on button "Zoom out" at bounding box center [575, 208] width 14 height 14
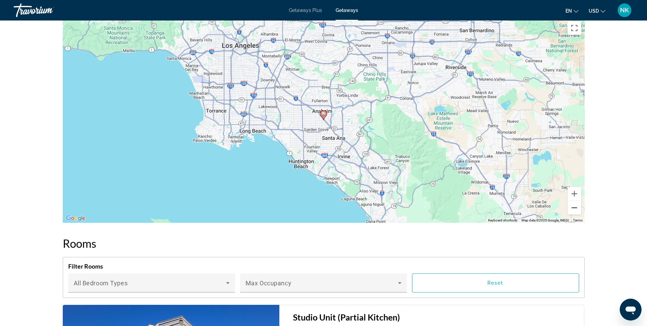
click at [574, 211] on button "Zoom out" at bounding box center [575, 208] width 14 height 14
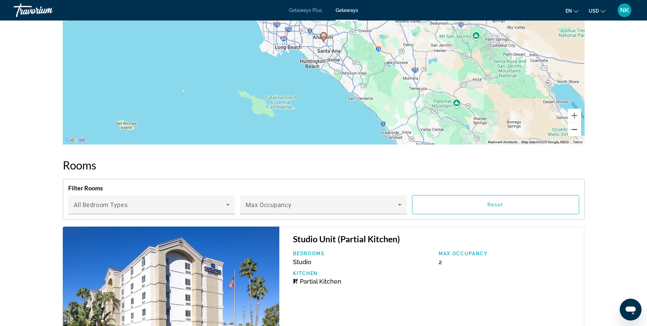
scroll to position [901, 0]
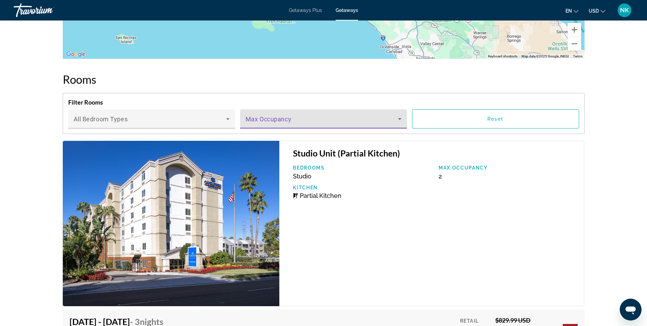
click at [398, 122] on icon "Main content" at bounding box center [400, 119] width 8 height 8
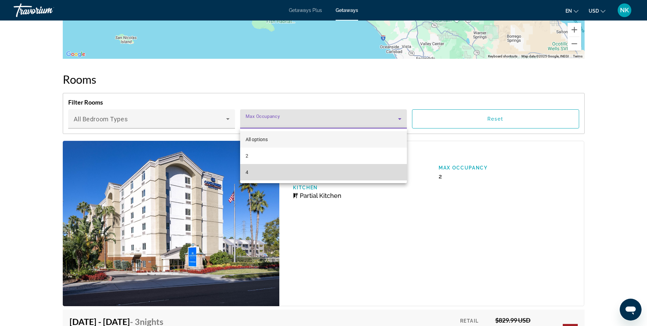
click at [335, 175] on mat-option "4" at bounding box center [323, 172] width 167 height 16
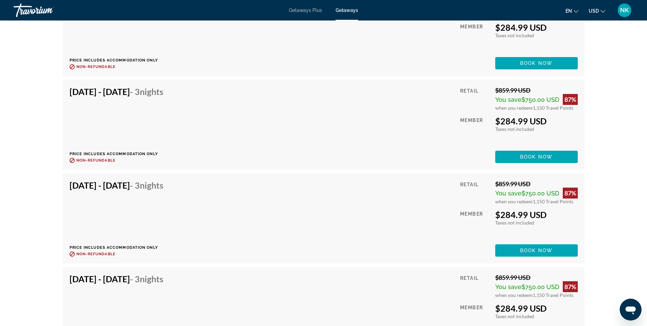
scroll to position [3085, 0]
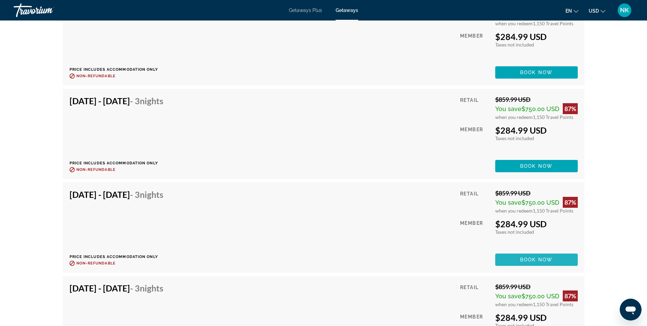
click at [518, 261] on span "Main content" at bounding box center [536, 259] width 83 height 16
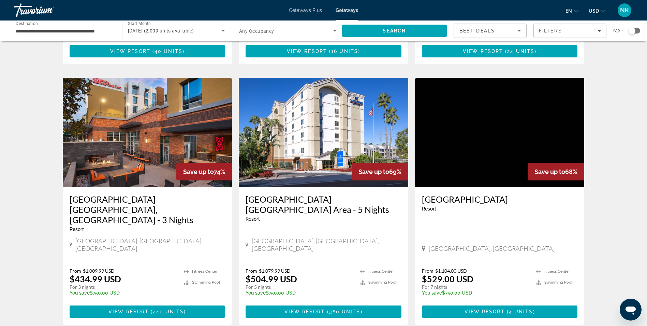
scroll to position [505, 0]
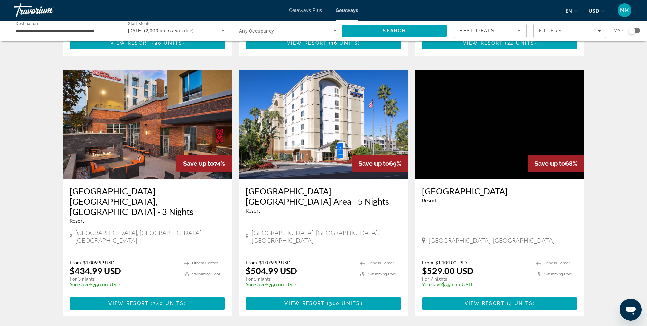
click at [297, 118] on img "Main content" at bounding box center [324, 124] width 170 height 109
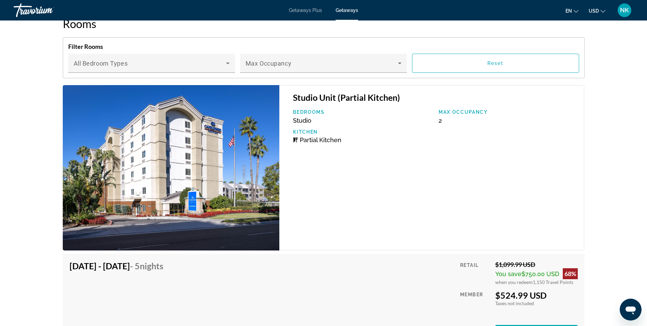
scroll to position [955, 0]
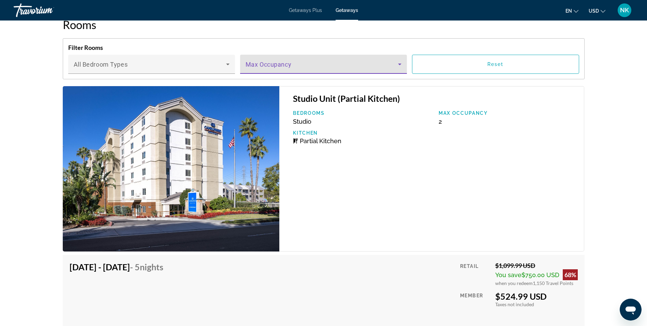
click at [399, 65] on icon "Main content" at bounding box center [400, 64] width 8 height 8
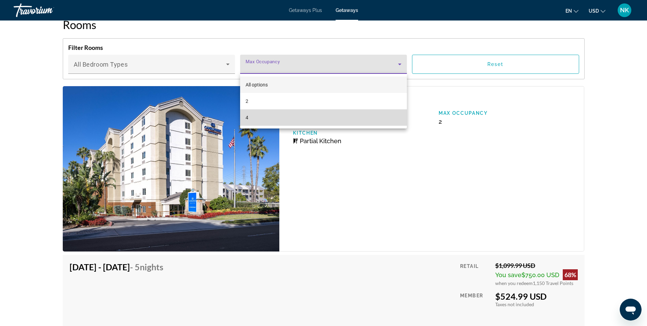
click at [356, 122] on mat-option "4" at bounding box center [323, 117] width 167 height 16
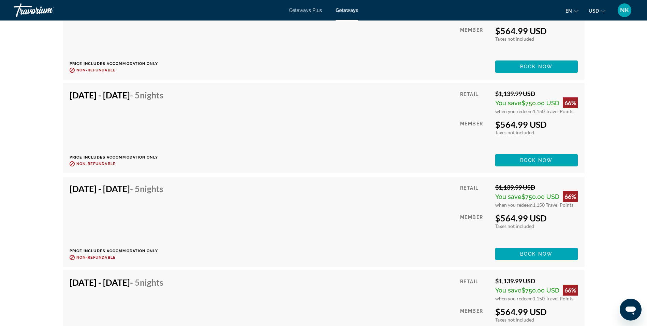
scroll to position [3194, 0]
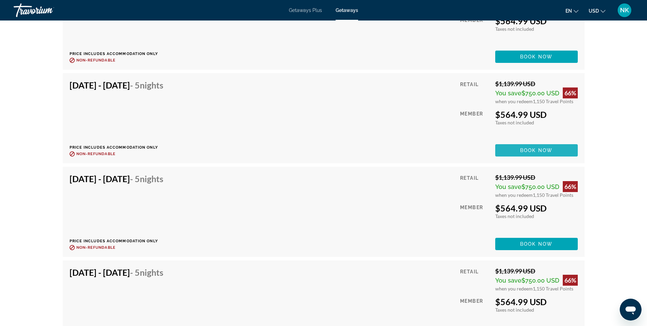
click at [555, 149] on span "Main content" at bounding box center [536, 150] width 83 height 16
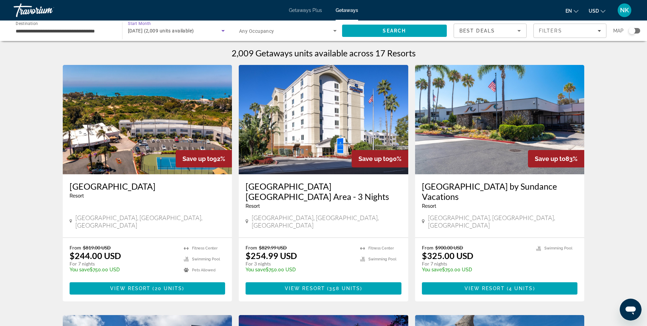
click at [194, 29] on span "[DATE] (2,009 units available)" at bounding box center [161, 30] width 66 height 5
click at [197, 49] on mat-option "All Start Months" at bounding box center [176, 51] width 108 height 16
click at [225, 31] on icon "Search widget" at bounding box center [223, 31] width 8 height 8
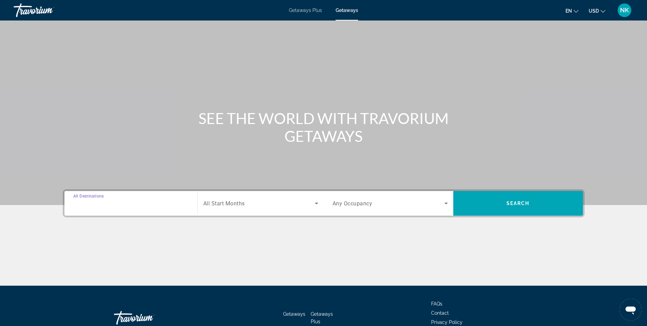
click at [136, 204] on input "Destination All Destinations" at bounding box center [130, 203] width 115 height 8
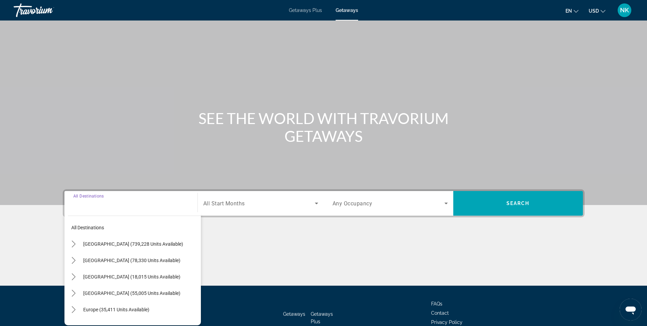
scroll to position [43, 0]
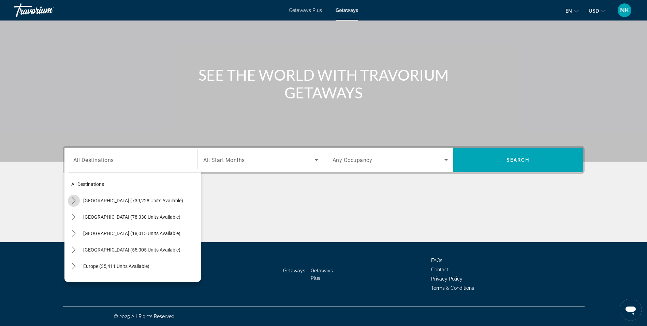
click at [70, 203] on mat-icon "Toggle United States (739,228 units available) submenu" at bounding box center [74, 200] width 12 height 12
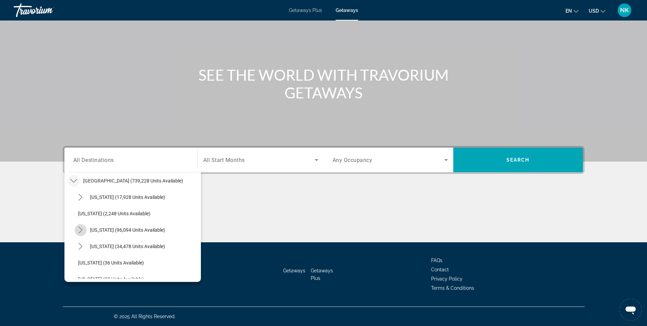
click at [80, 231] on icon "Toggle California (96,094 units available) submenu" at bounding box center [81, 229] width 4 height 7
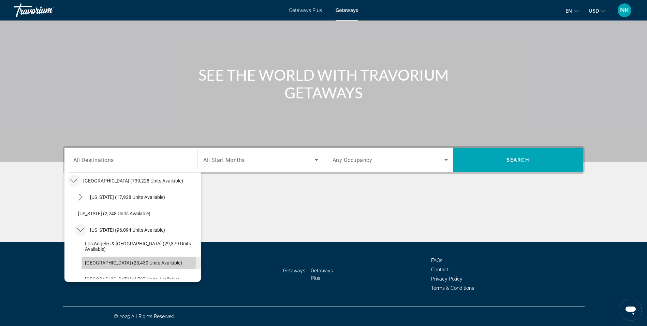
click at [103, 262] on span "[GEOGRAPHIC_DATA] (23,430 units available)" at bounding box center [133, 262] width 97 height 5
type input "**********"
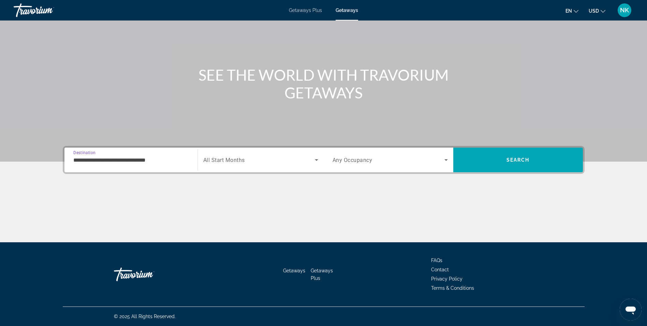
click at [154, 160] on input "**********" at bounding box center [130, 160] width 115 height 8
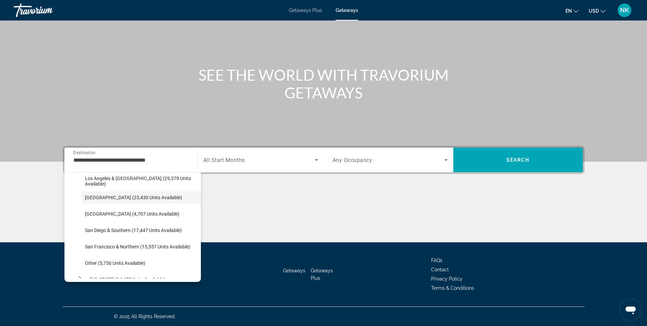
scroll to position [89, 0]
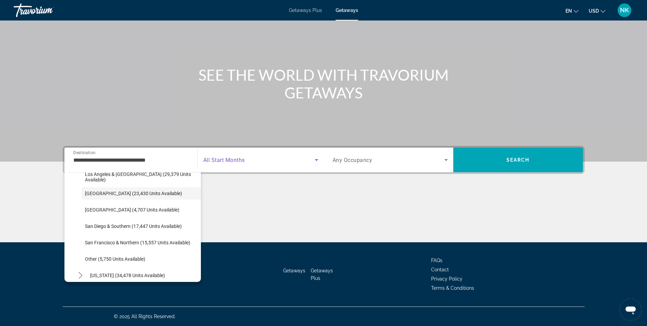
click at [315, 156] on icon "Search widget" at bounding box center [317, 160] width 8 height 8
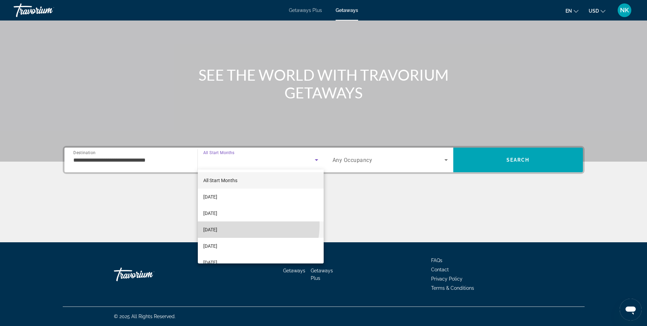
click at [240, 225] on mat-option "[DATE]" at bounding box center [261, 229] width 126 height 16
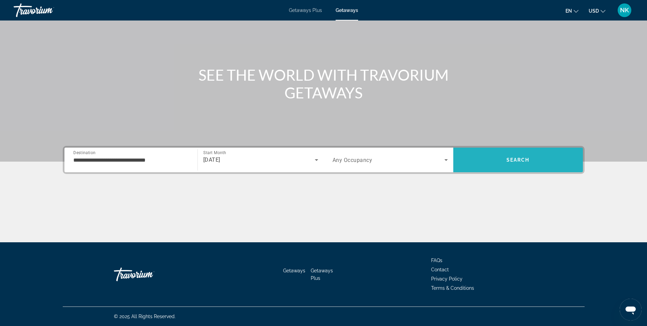
click at [492, 157] on span "Search" at bounding box center [518, 160] width 130 height 16
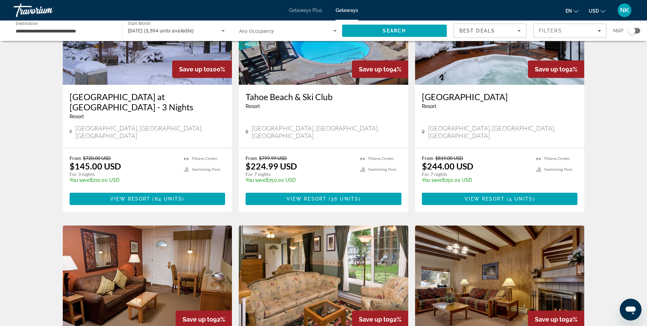
scroll to position [437, 0]
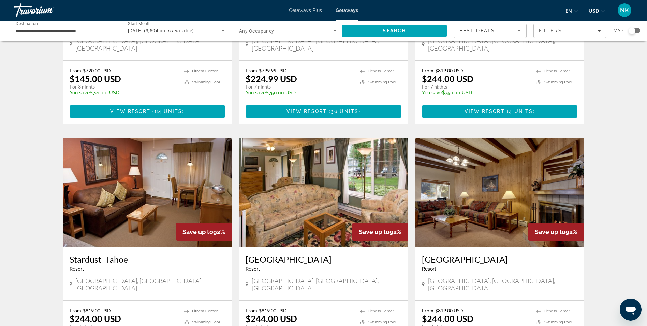
click at [511, 179] on img "Main content" at bounding box center [500, 192] width 170 height 109
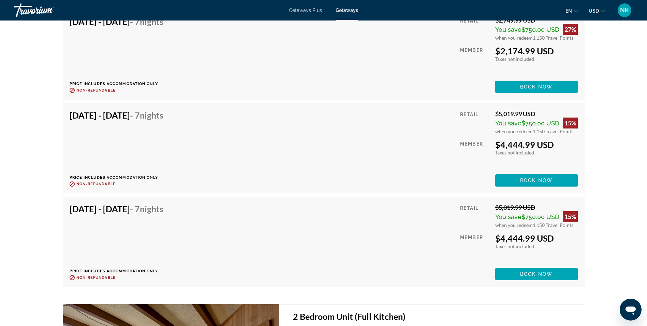
scroll to position [1583, 0]
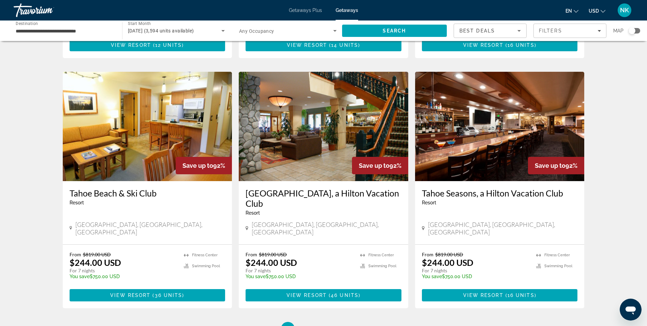
scroll to position [751, 0]
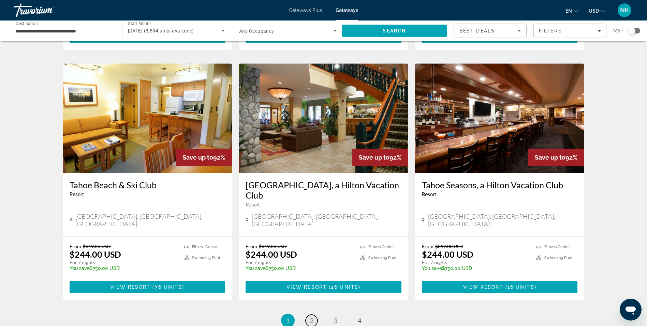
click at [311, 316] on span "2" at bounding box center [311, 320] width 3 height 8
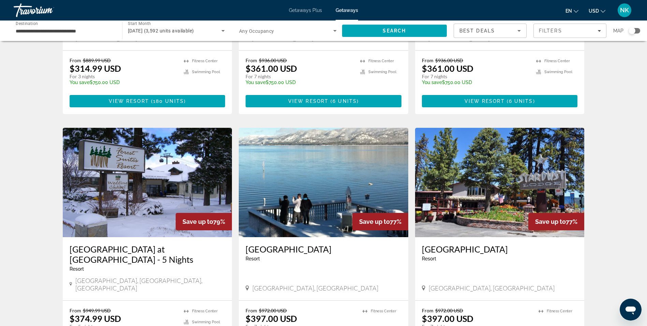
scroll to position [450, 0]
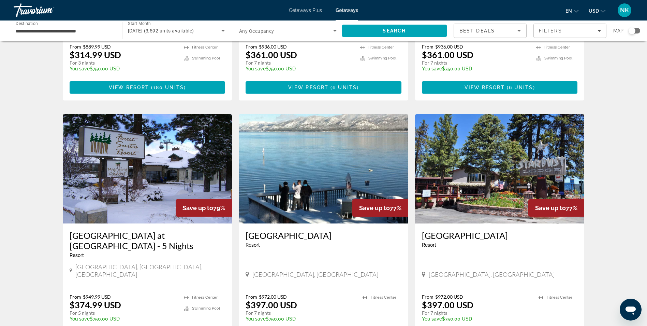
click at [310, 157] on img "Main content" at bounding box center [324, 168] width 170 height 109
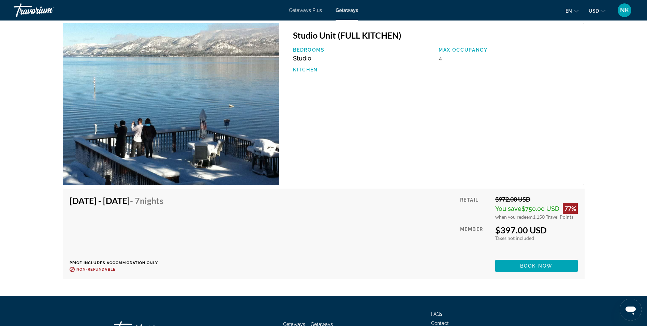
scroll to position [1515, 0]
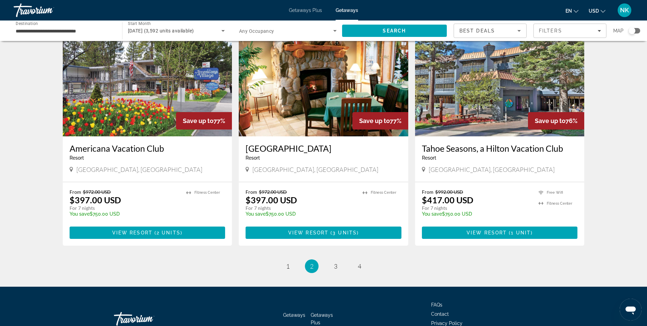
scroll to position [799, 0]
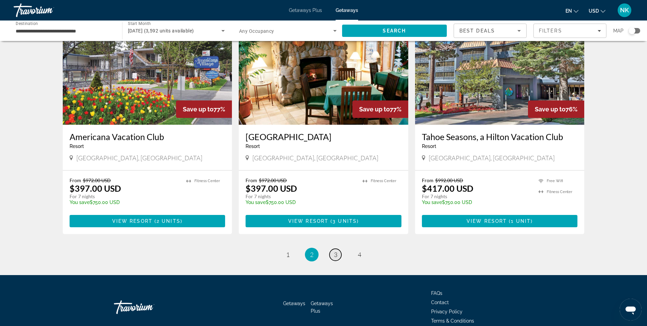
click at [338, 248] on link "page 3" at bounding box center [336, 254] width 12 height 12
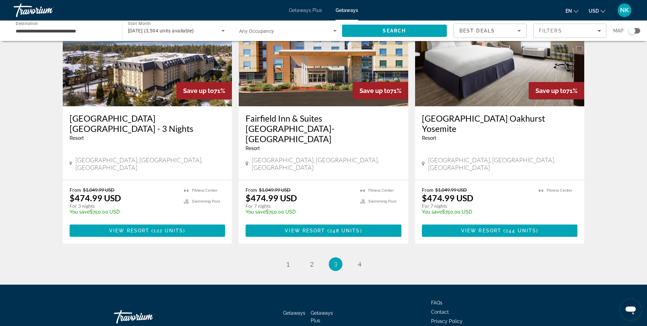
scroll to position [789, 0]
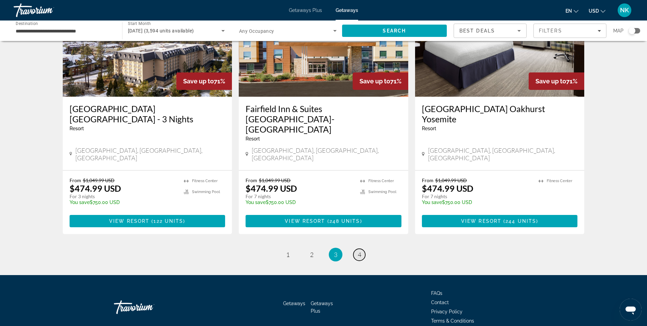
click at [359, 250] on span "4" at bounding box center [359, 254] width 3 height 8
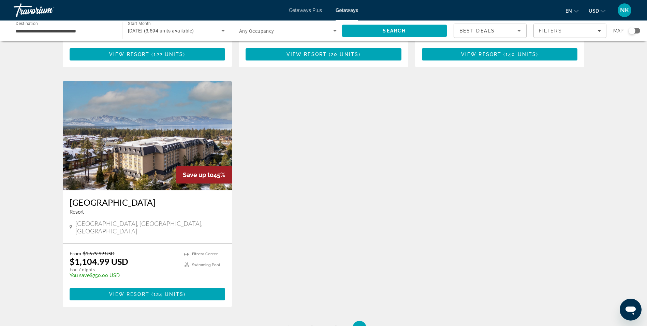
scroll to position [491, 0]
